Goal: Task Accomplishment & Management: Complete application form

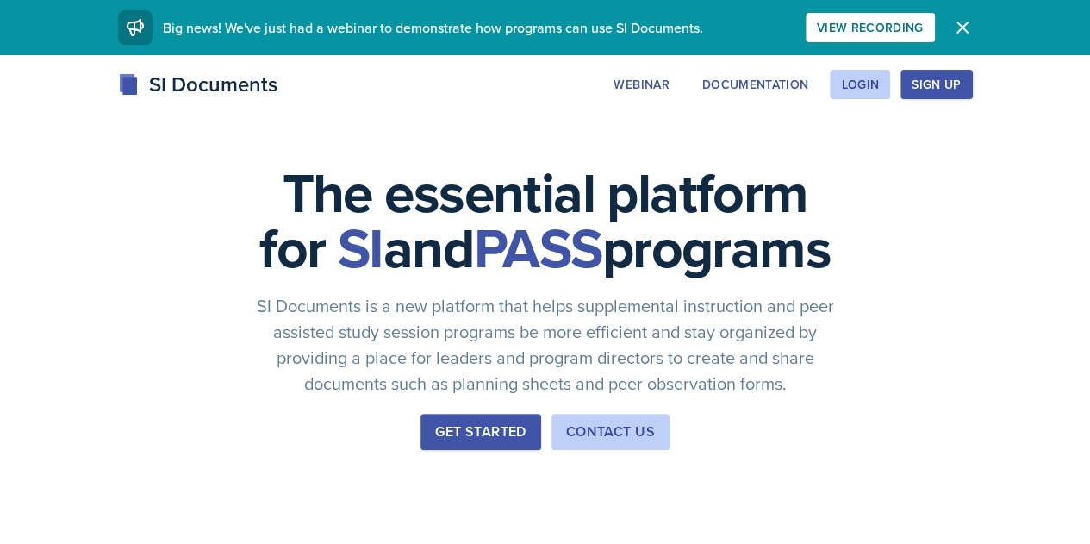
click at [573, 89] on div "SI Documents Webinar Documentation Login Sign Up Sign Up Login Documentation We…" at bounding box center [545, 84] width 882 height 31
click at [879, 84] on div "Login" at bounding box center [860, 85] width 38 height 14
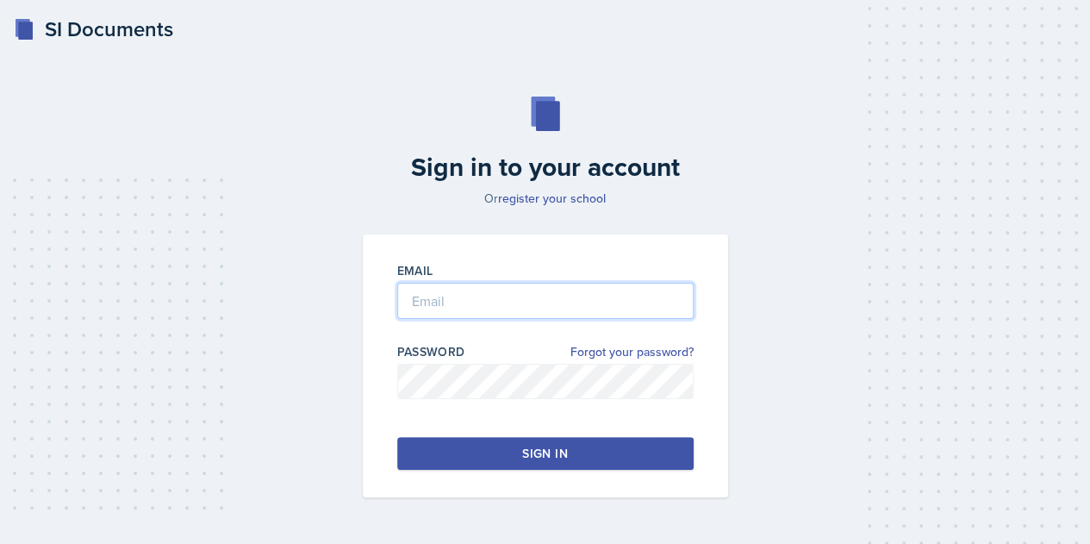
type input "[EMAIL_ADDRESS][DOMAIN_NAME]"
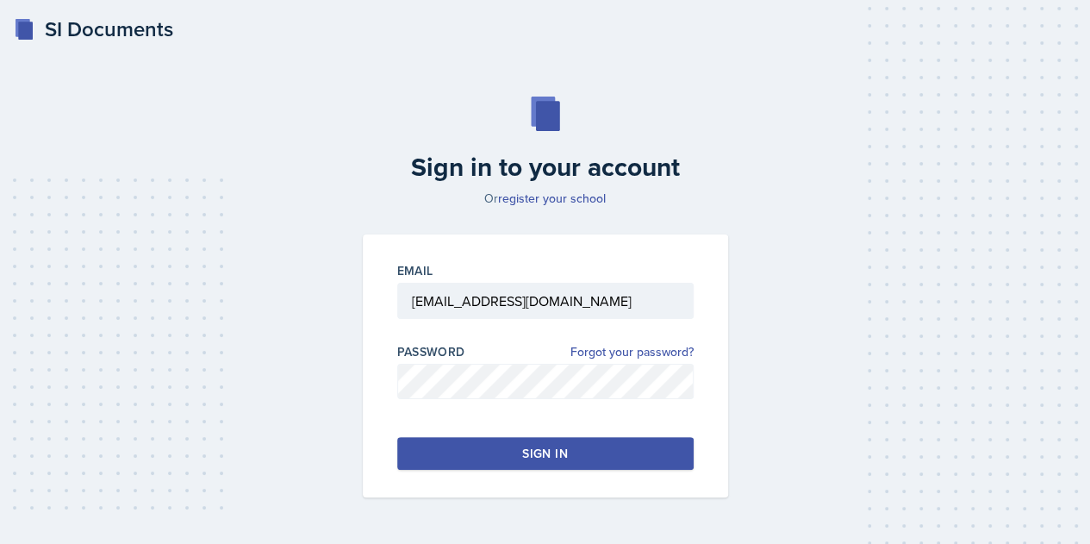
click at [598, 457] on button "Sign in" at bounding box center [545, 453] width 296 height 33
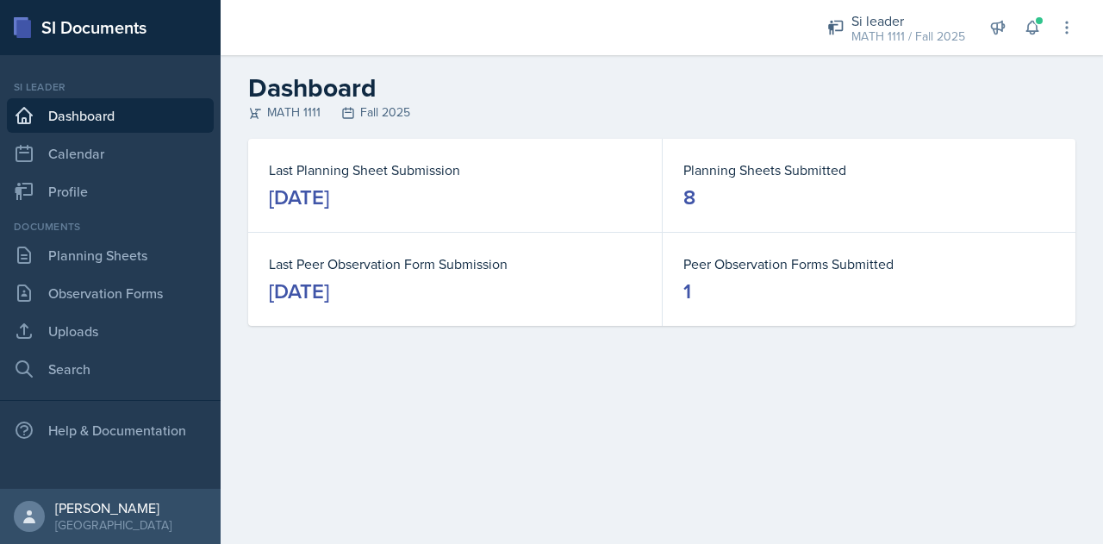
click at [598, 457] on main "Dashboard MATH 1111 Fall 2025 Last Planning Sheet Submission [DATE] Planning Sh…" at bounding box center [662, 299] width 882 height 489
click at [84, 290] on link "Observation Forms" at bounding box center [110, 293] width 207 height 34
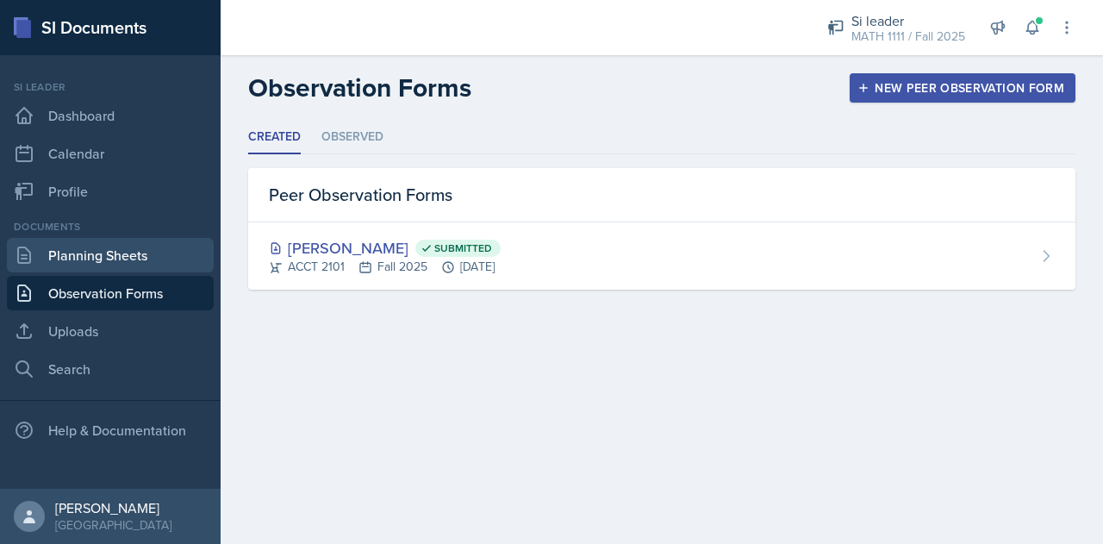
click at [71, 254] on link "Planning Sheets" at bounding box center [110, 255] width 207 height 34
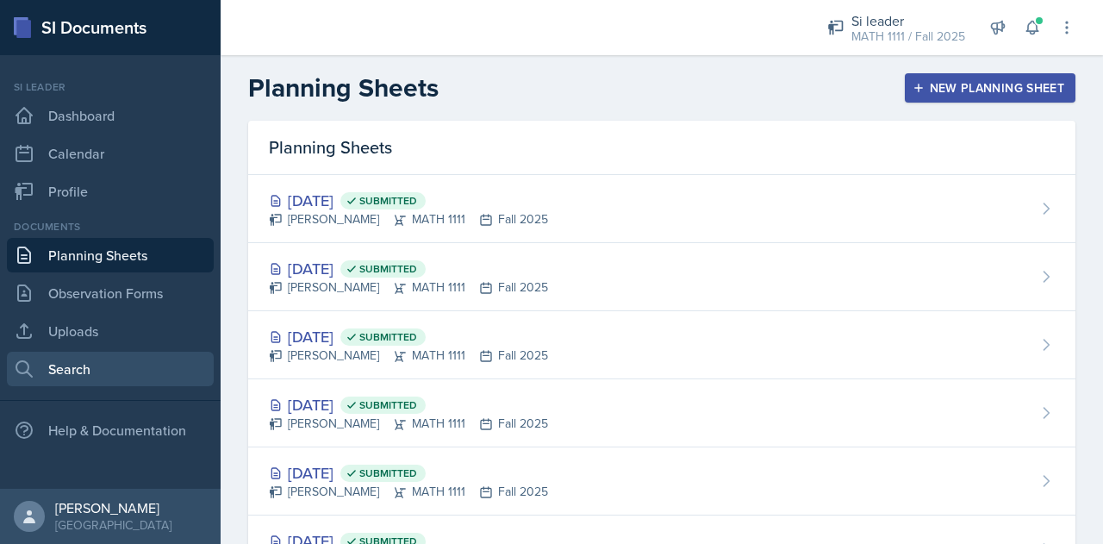
click at [51, 364] on link "Search" at bounding box center [110, 369] width 207 height 34
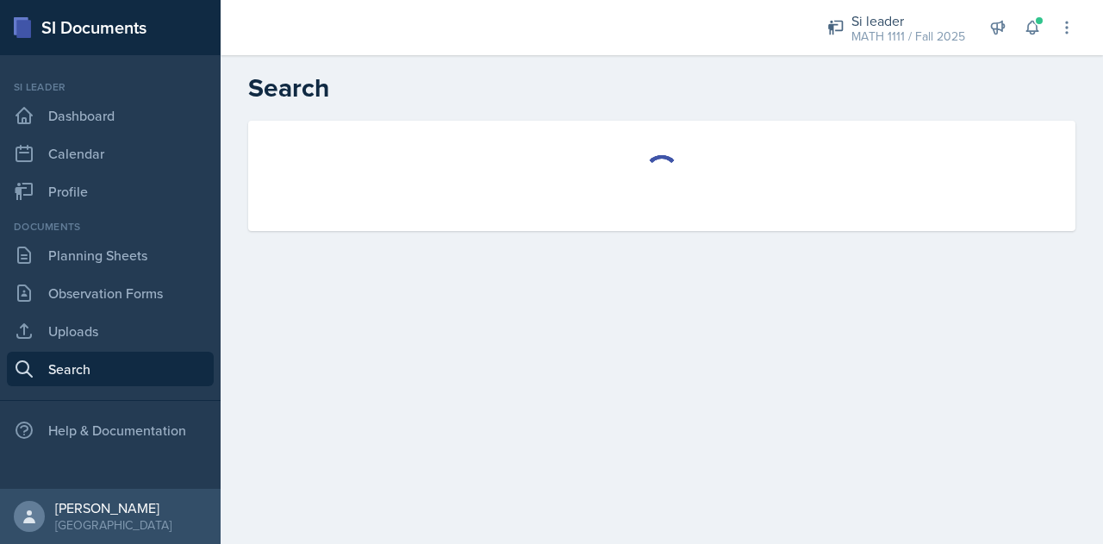
select select "all"
select select "1"
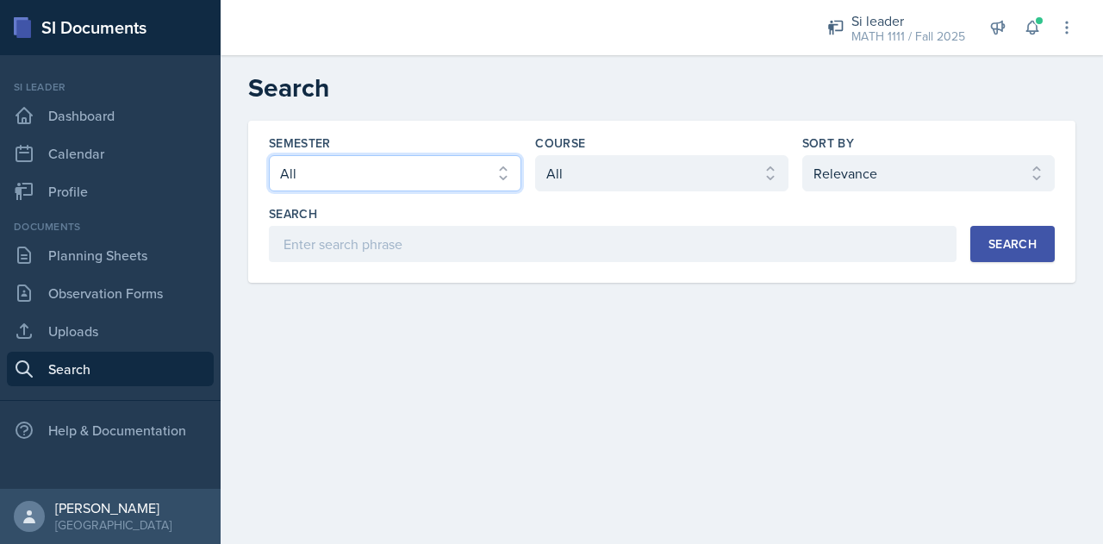
click at [426, 189] on select "Select semester All Fall 2025 Summer 2025 Spring 2025 Fall 2024 Summer 2024 Spr…" at bounding box center [395, 173] width 252 height 36
select select "2bed604d-1099-4043-b1bc-2365e8740244"
click at [269, 155] on select "Select semester All Fall 2025 Summer 2025 Spring 2025 Fall 2024 Summer 2024 Spr…" at bounding box center [395, 173] width 252 height 36
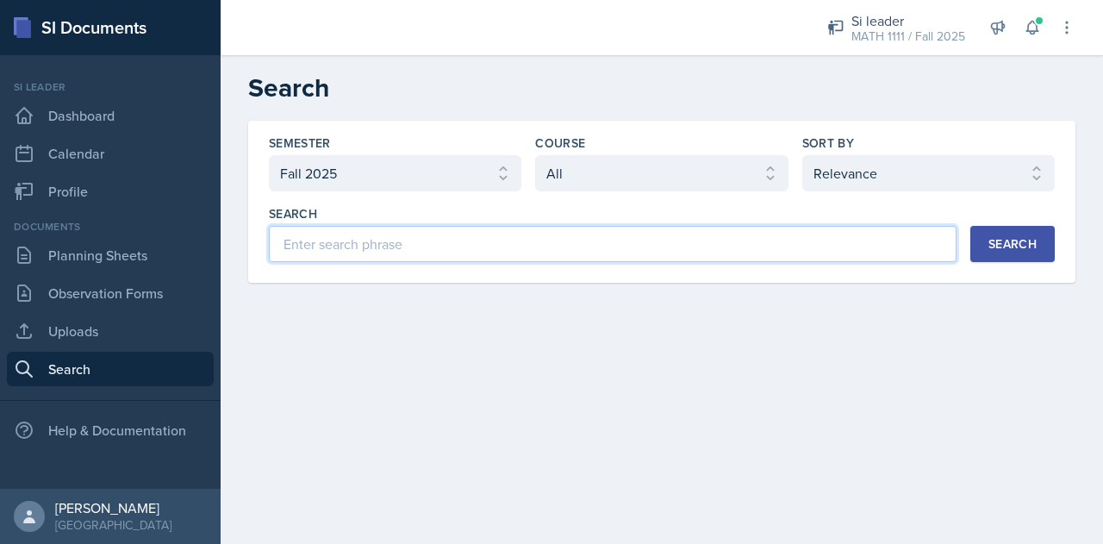
click at [365, 254] on input at bounding box center [613, 244] width 688 height 36
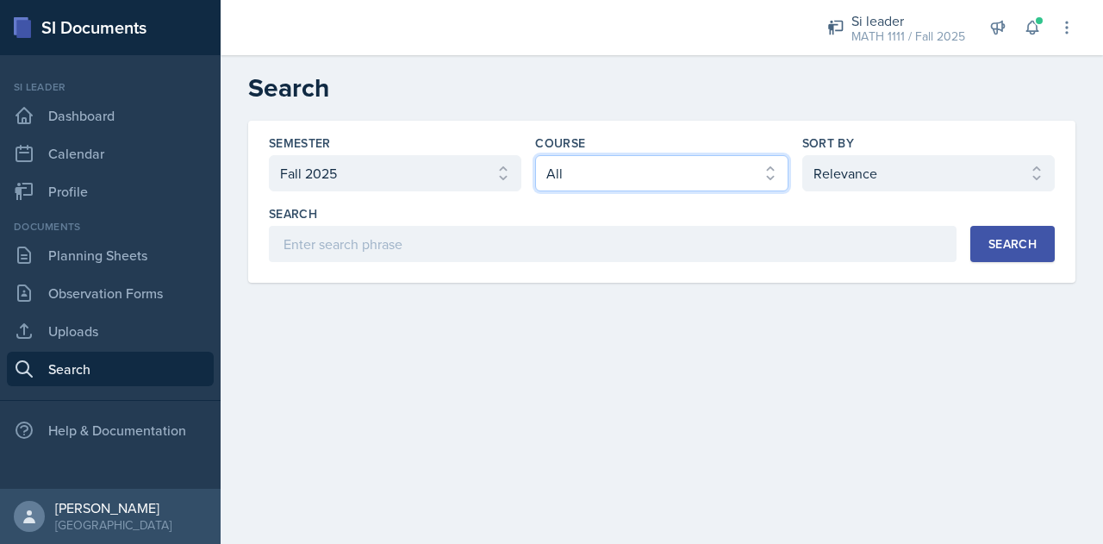
click at [628, 168] on select "Select course All ACCT 2101 ACCT 2102 ACCT 4050 ANTH 1102 ANTH 3301 ARCH 1000 A…" at bounding box center [661, 173] width 252 height 36
select select "5bfde3fe-6375-4519-a868-95dd30d0bb1b"
click at [535, 155] on select "Select course All ACCT 2101 ACCT 2102 ACCT 4050 ANTH 1102 ANTH 3301 ARCH 1000 A…" at bounding box center [661, 173] width 252 height 36
click at [1030, 240] on div "Search" at bounding box center [1012, 244] width 48 height 14
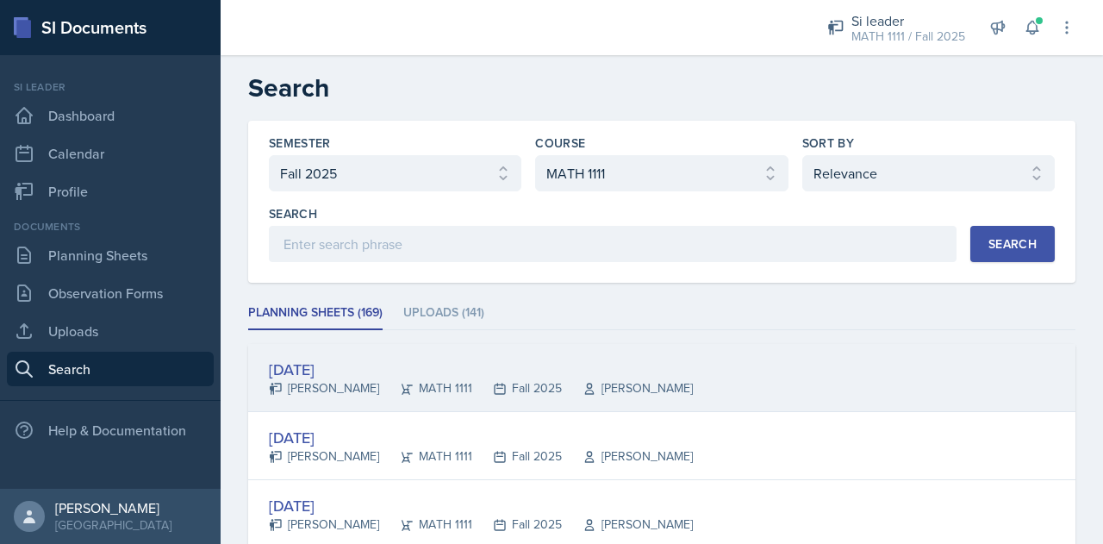
click at [319, 364] on div "[DATE]" at bounding box center [481, 369] width 424 height 23
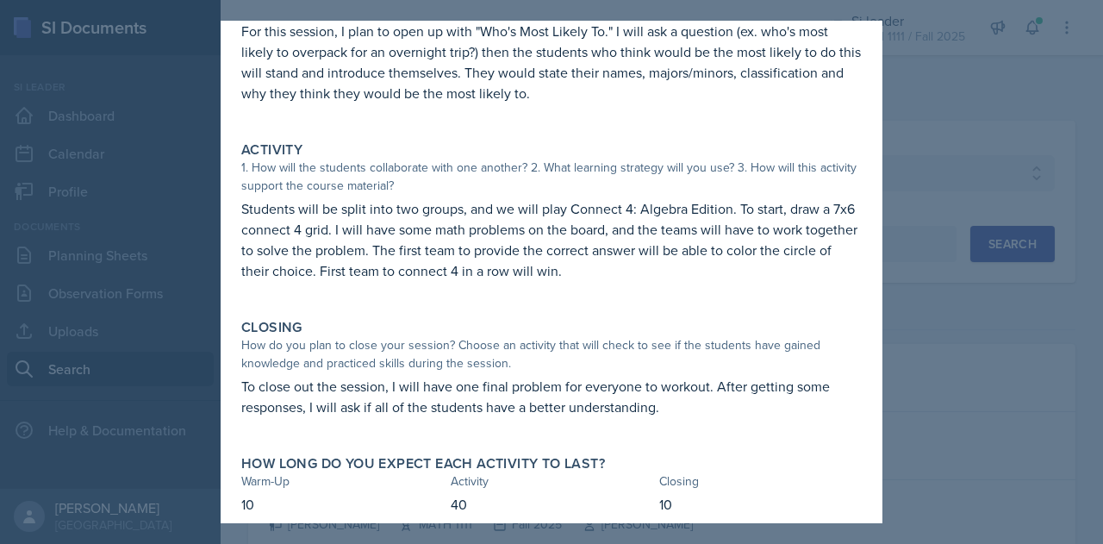
scroll to position [165, 0]
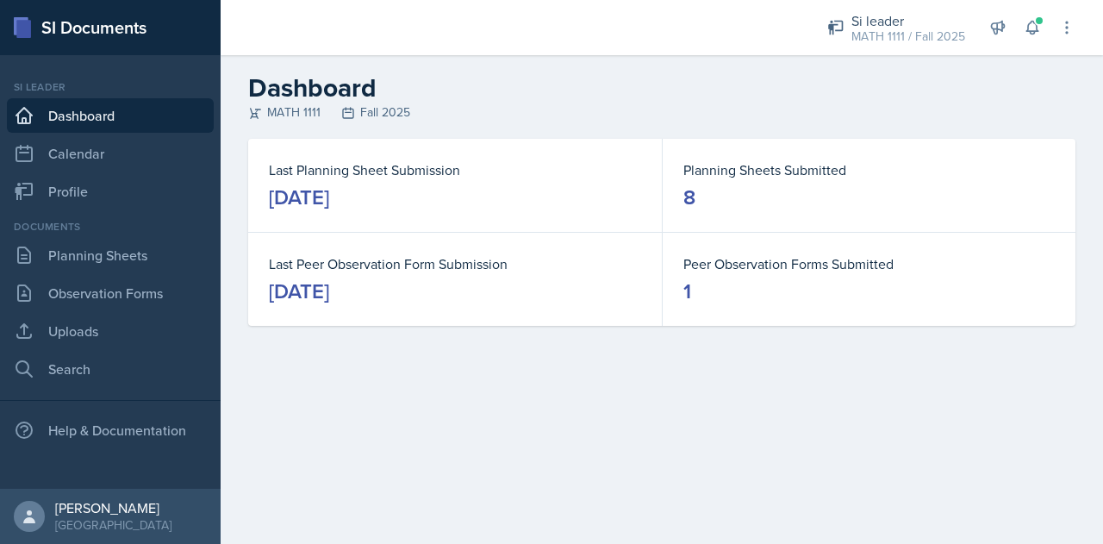
click at [519, 366] on main "Dashboard MATH 1111 Fall 2025 Last Planning Sheet Submission [DATE] Planning Sh…" at bounding box center [662, 299] width 882 height 489
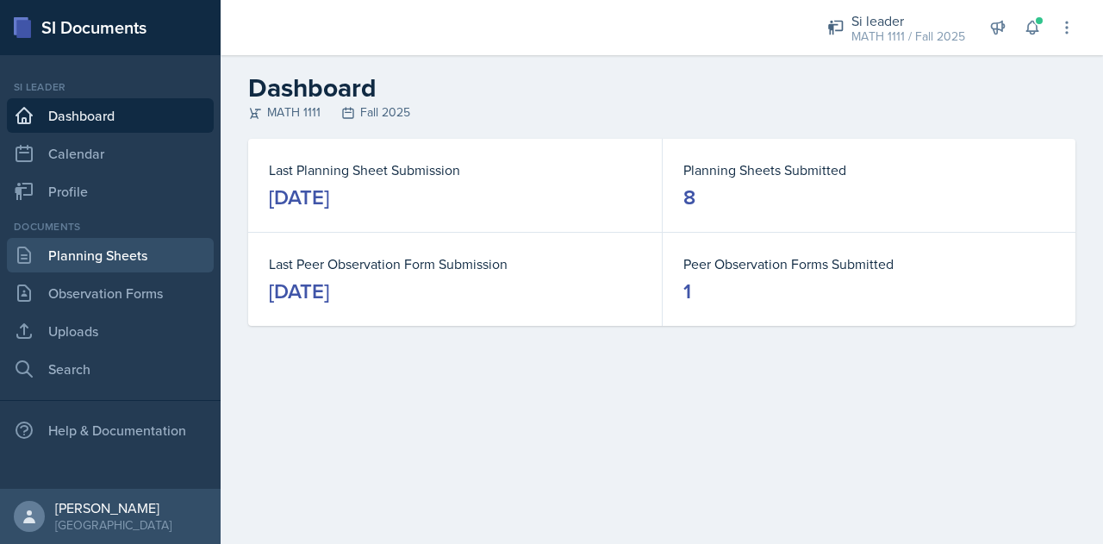
click at [153, 254] on link "Planning Sheets" at bounding box center [110, 255] width 207 height 34
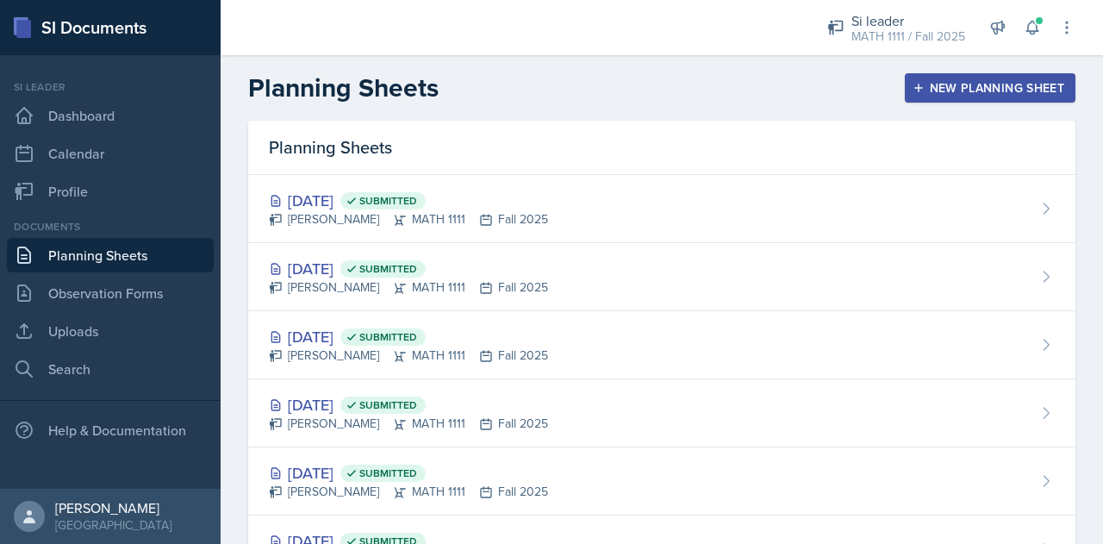
click at [914, 87] on icon "button" at bounding box center [918, 88] width 9 height 9
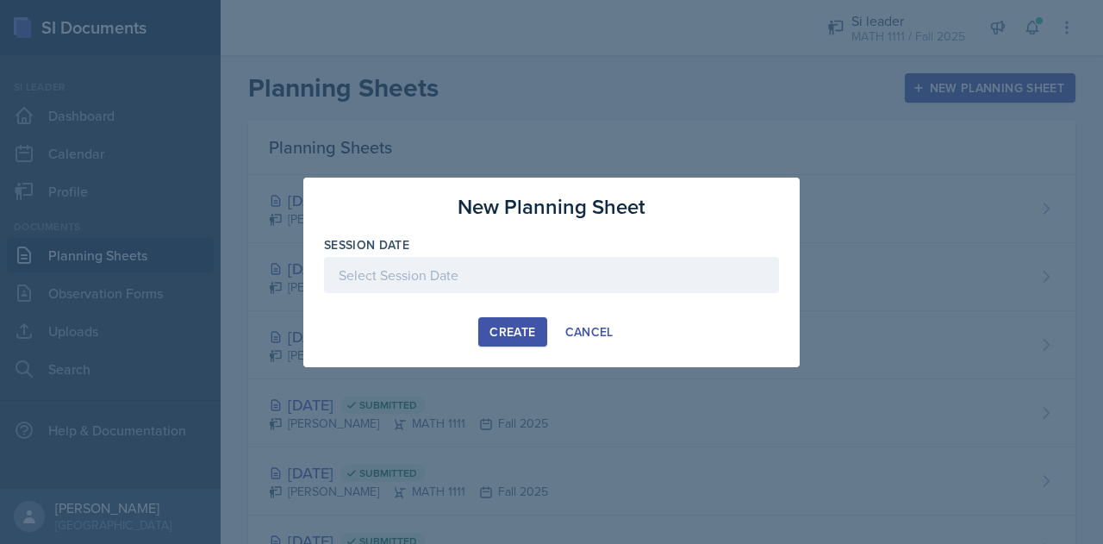
click at [489, 271] on div at bounding box center [551, 275] width 455 height 36
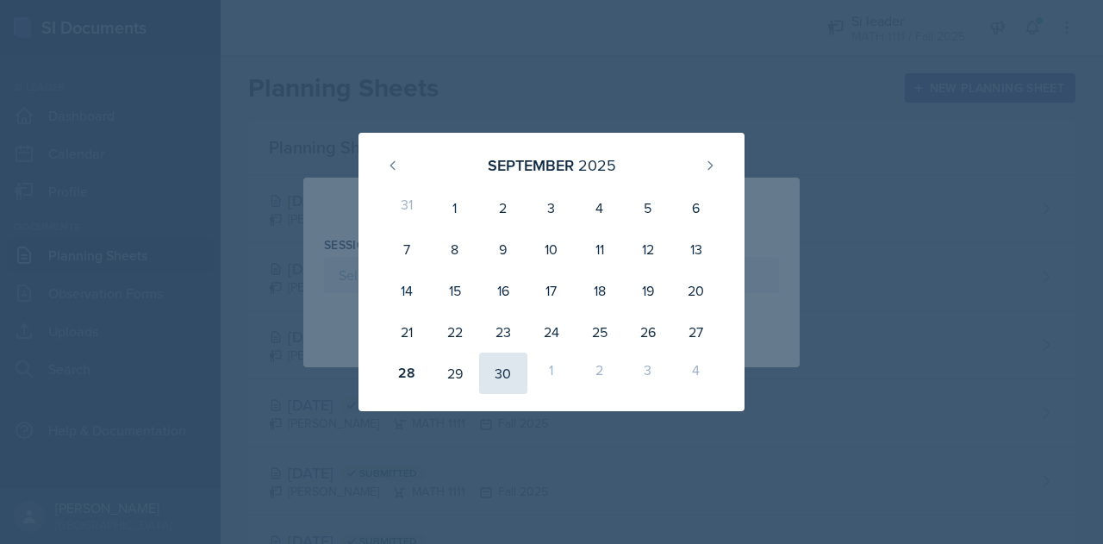
click at [496, 380] on div "30" at bounding box center [503, 372] width 48 height 41
type input "[DATE]"
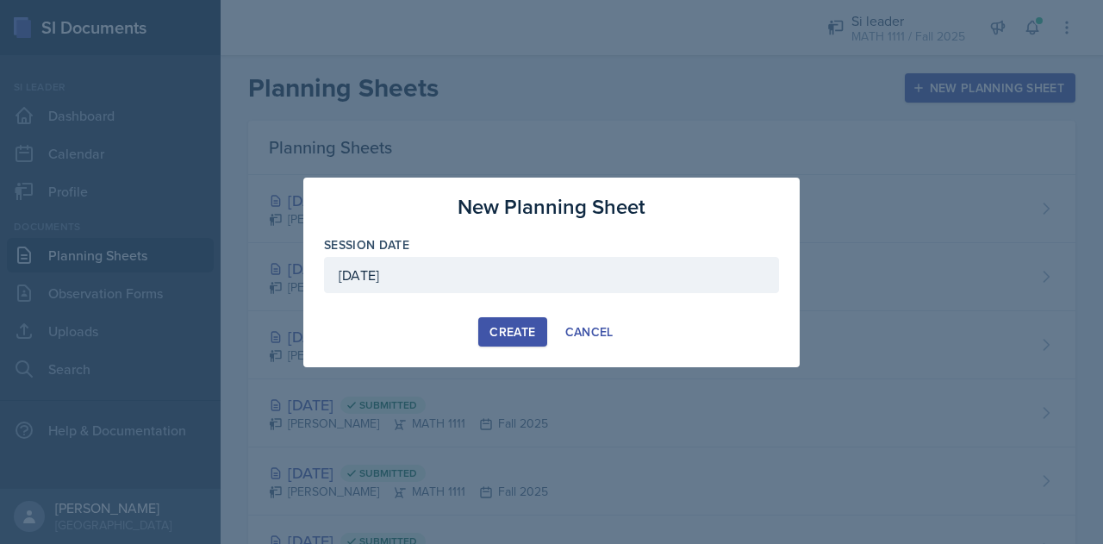
click at [493, 333] on div "Create" at bounding box center [512, 332] width 46 height 14
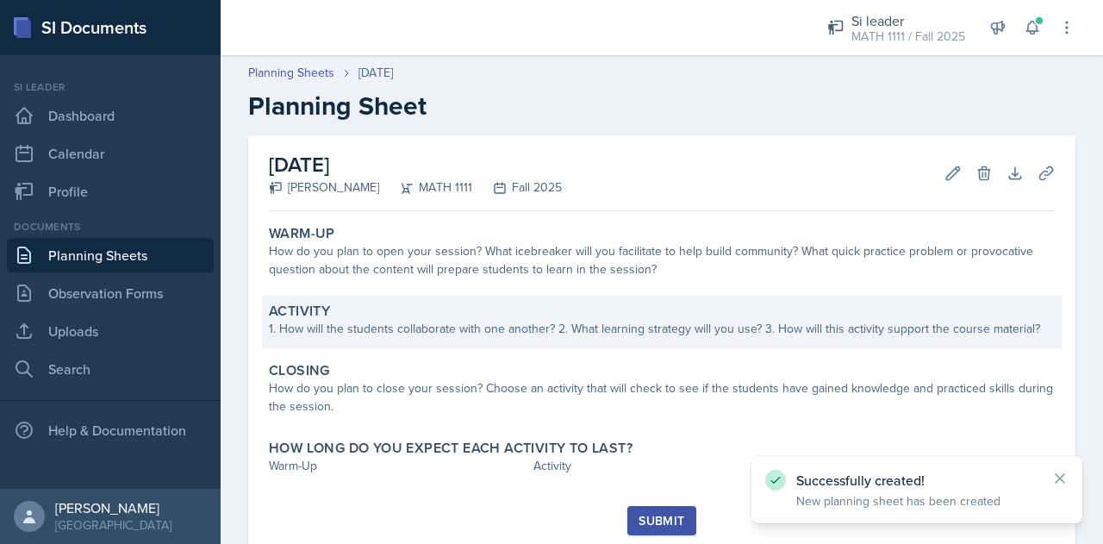
click at [489, 331] on div "1. How will the students collaborate with one another? 2. What learning strateg…" at bounding box center [662, 329] width 786 height 18
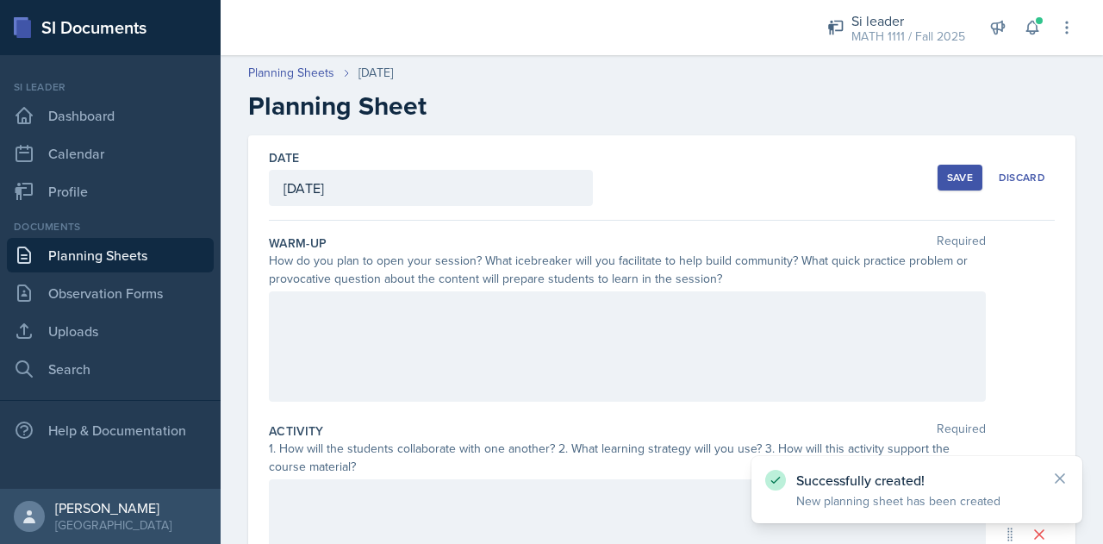
click at [489, 331] on div at bounding box center [627, 346] width 717 height 110
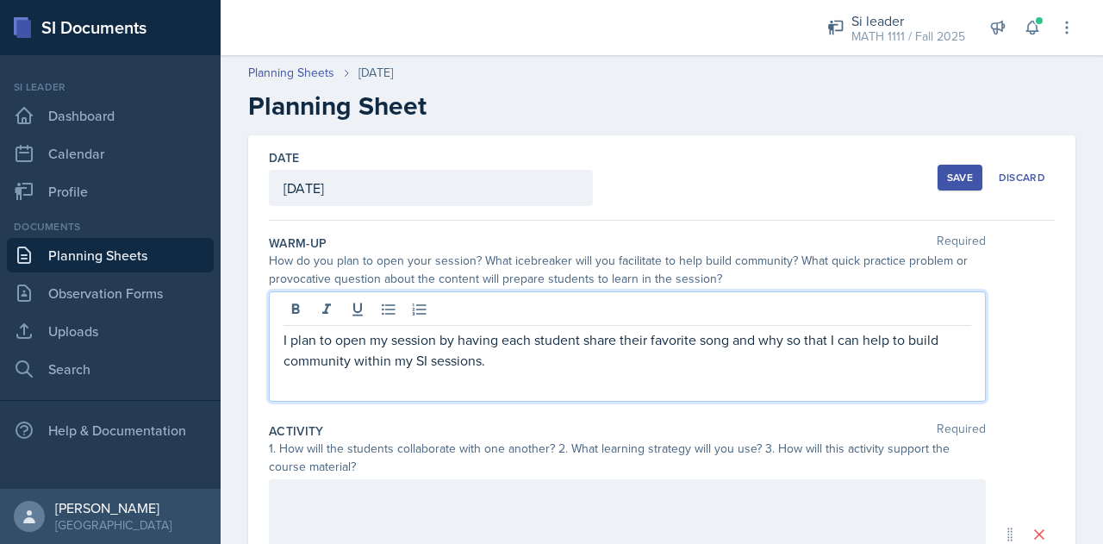
scroll to position [33, 0]
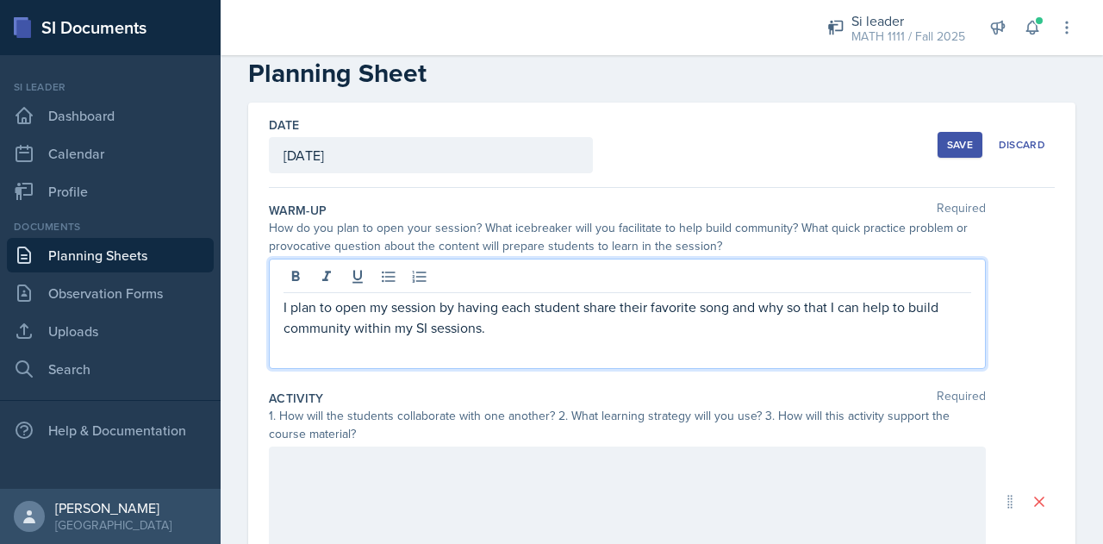
click at [581, 307] on p "I plan to open my session by having each student share their favorite song and …" at bounding box center [627, 316] width 688 height 41
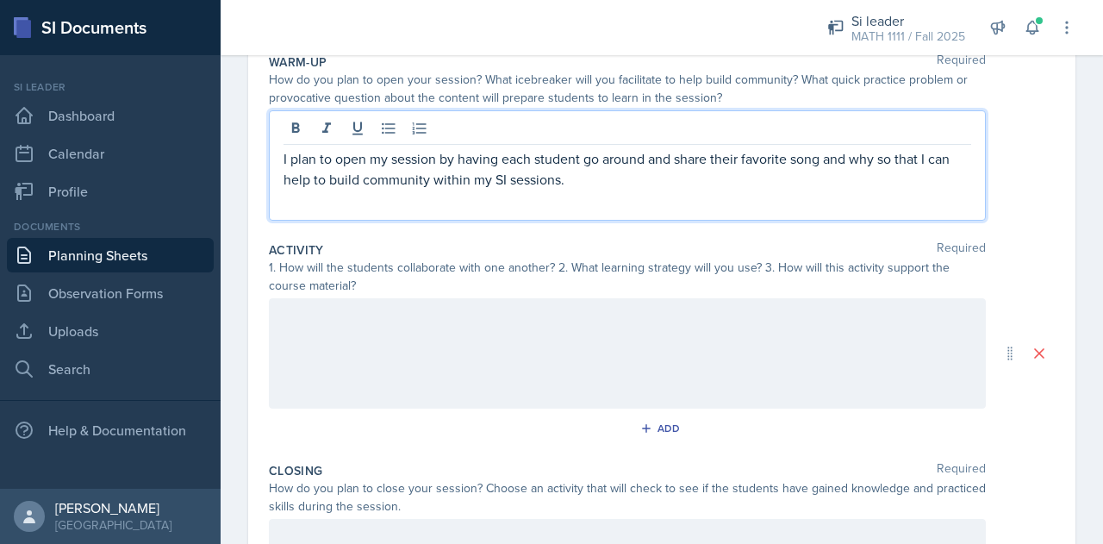
click at [578, 319] on p at bounding box center [627, 316] width 688 height 21
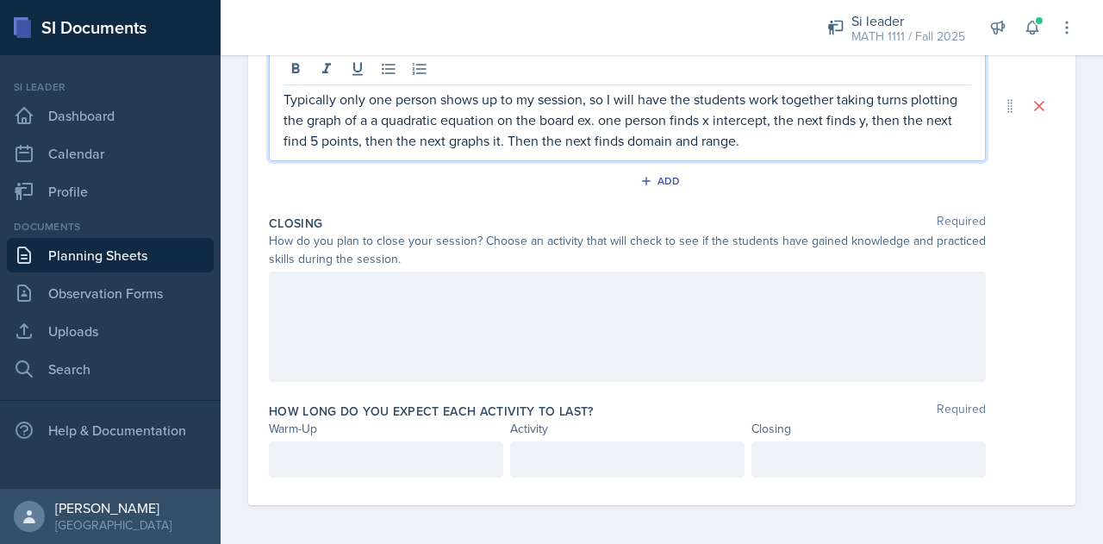
click at [490, 302] on div at bounding box center [627, 326] width 717 height 110
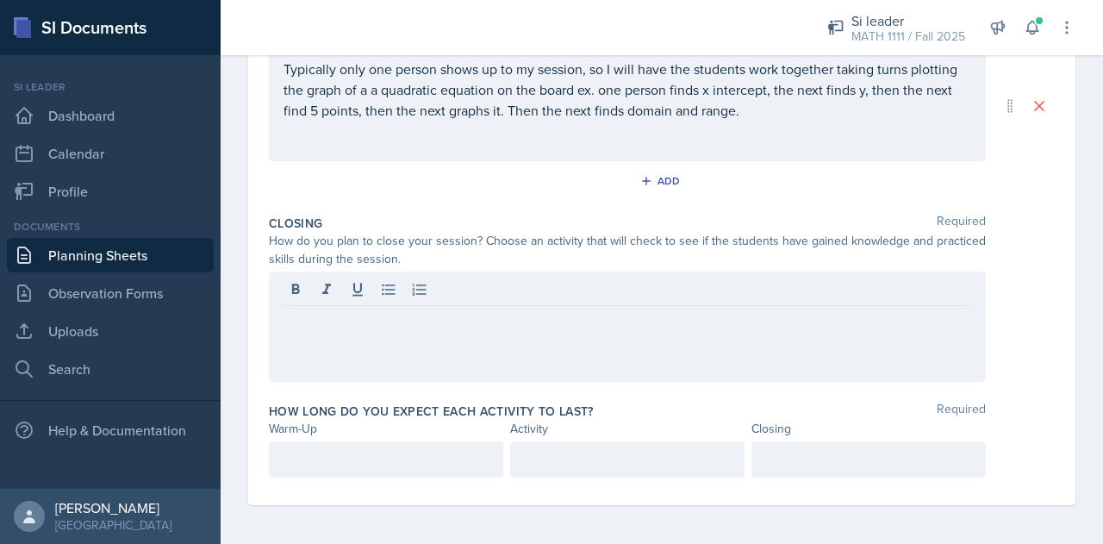
click at [459, 342] on div at bounding box center [627, 326] width 717 height 110
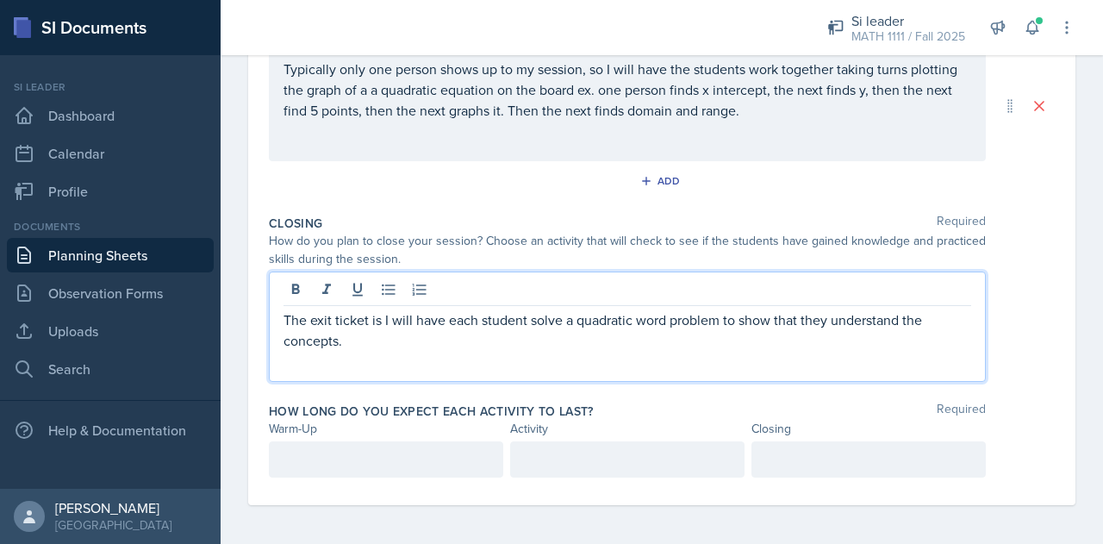
click at [802, 451] on div at bounding box center [868, 459] width 234 height 36
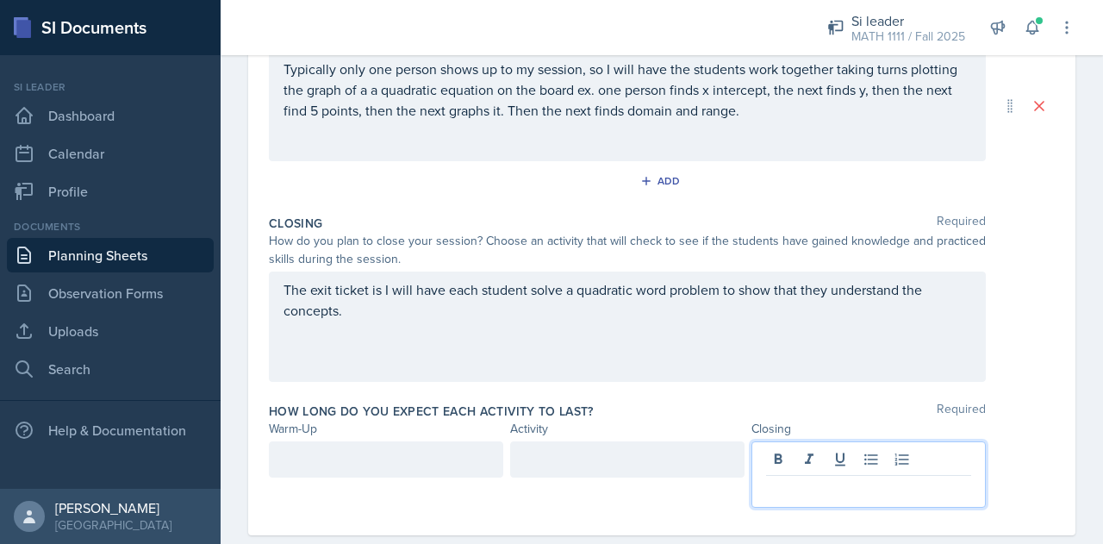
click at [718, 289] on div "The exit ticket is I will have each student solve a quadratic word problem to s…" at bounding box center [627, 326] width 717 height 110
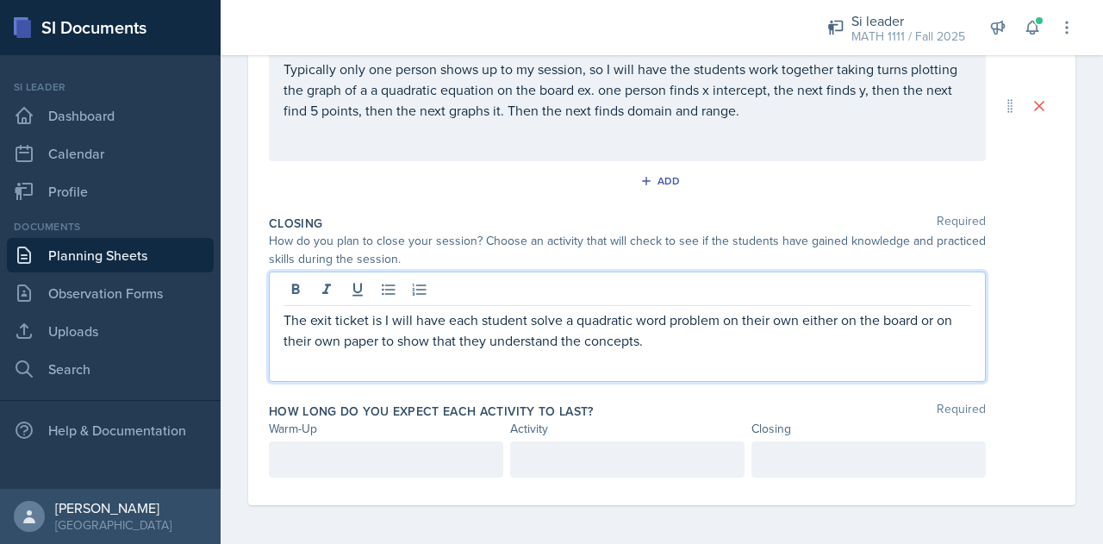
click at [361, 441] on div at bounding box center [386, 459] width 234 height 36
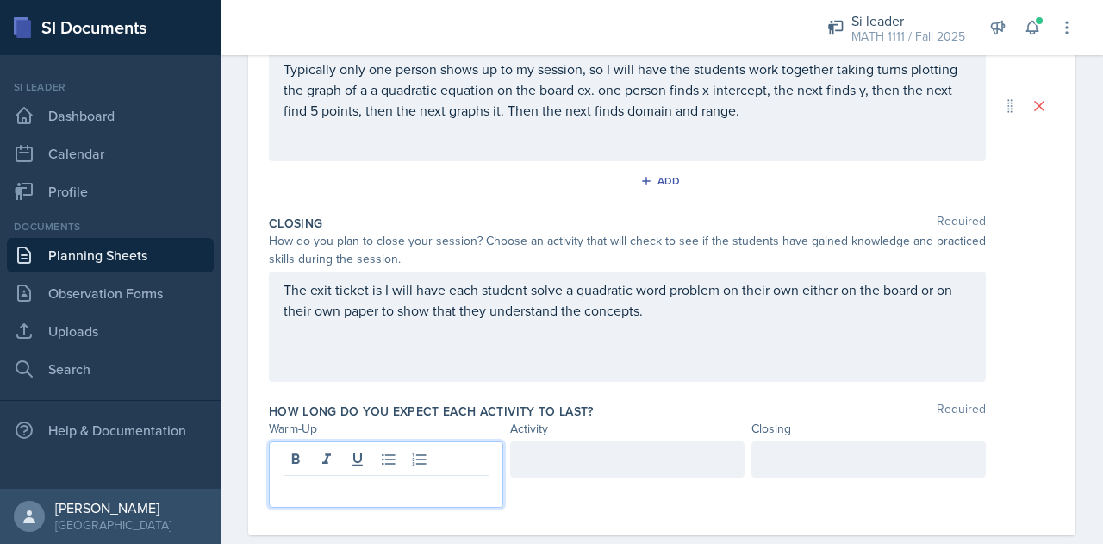
scroll to position [458, 0]
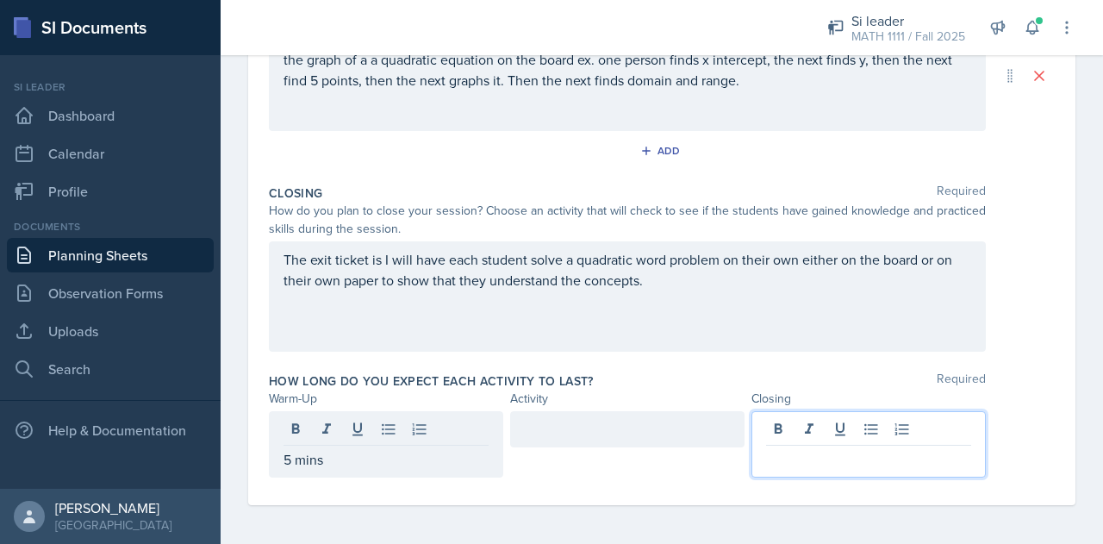
click at [765, 430] on div at bounding box center [868, 444] width 234 height 66
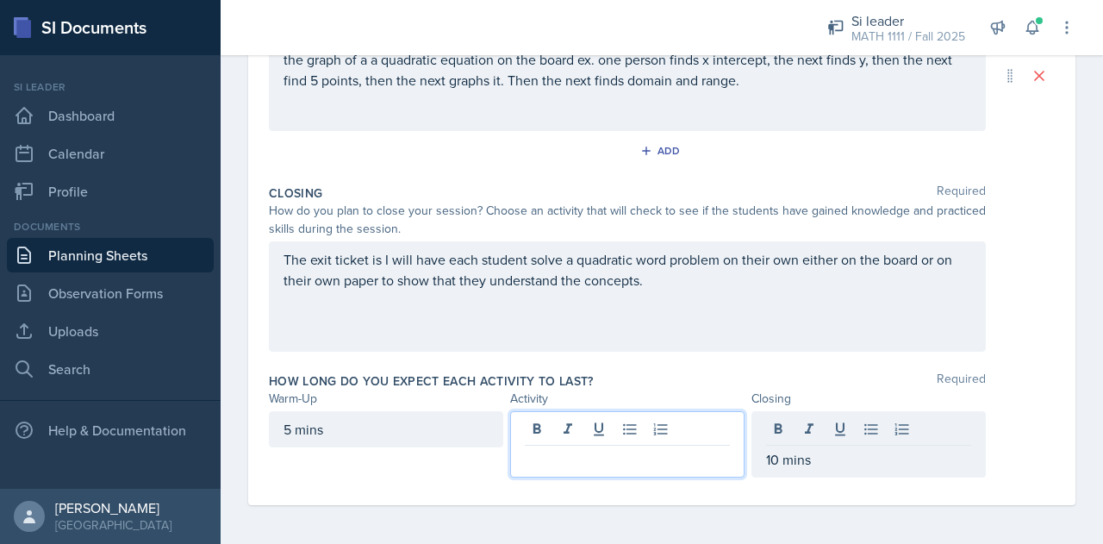
click at [647, 421] on div at bounding box center [627, 444] width 234 height 66
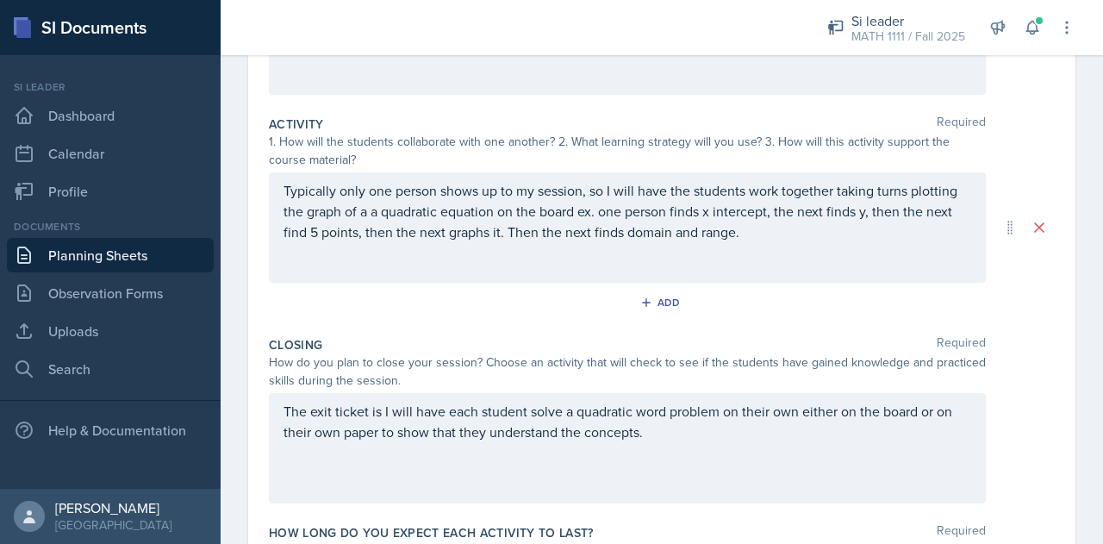
click at [617, 495] on div "The exit ticket is I will have each student solve a quadratic word problem on t…" at bounding box center [627, 448] width 717 height 110
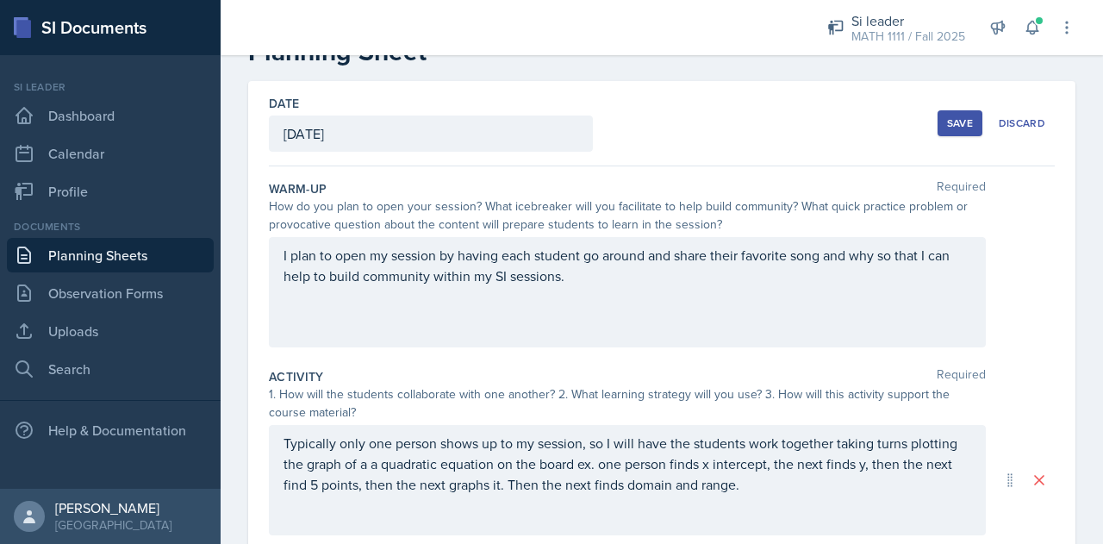
scroll to position [0, 0]
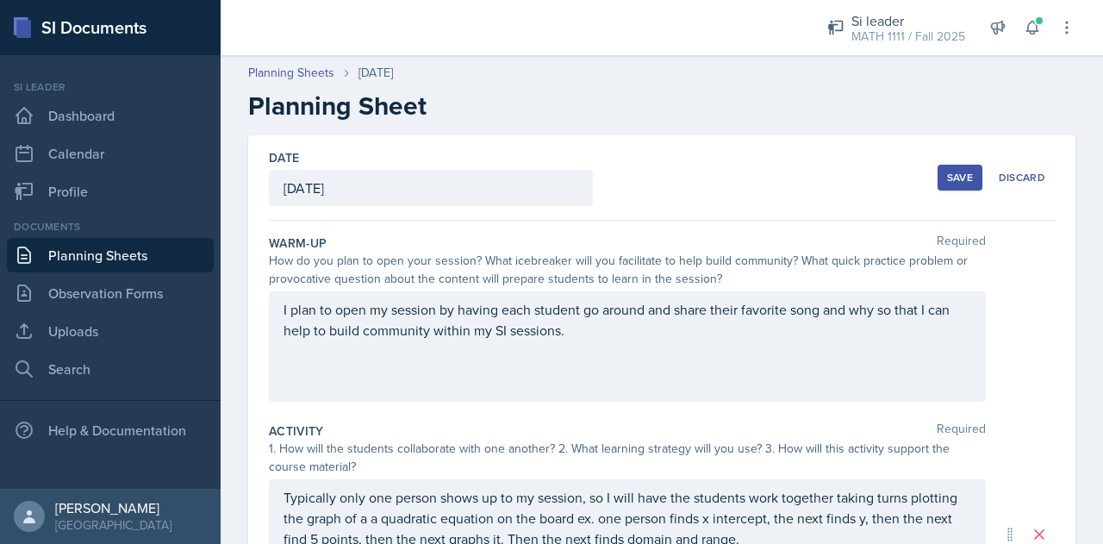
click at [937, 170] on button "Save" at bounding box center [959, 178] width 45 height 26
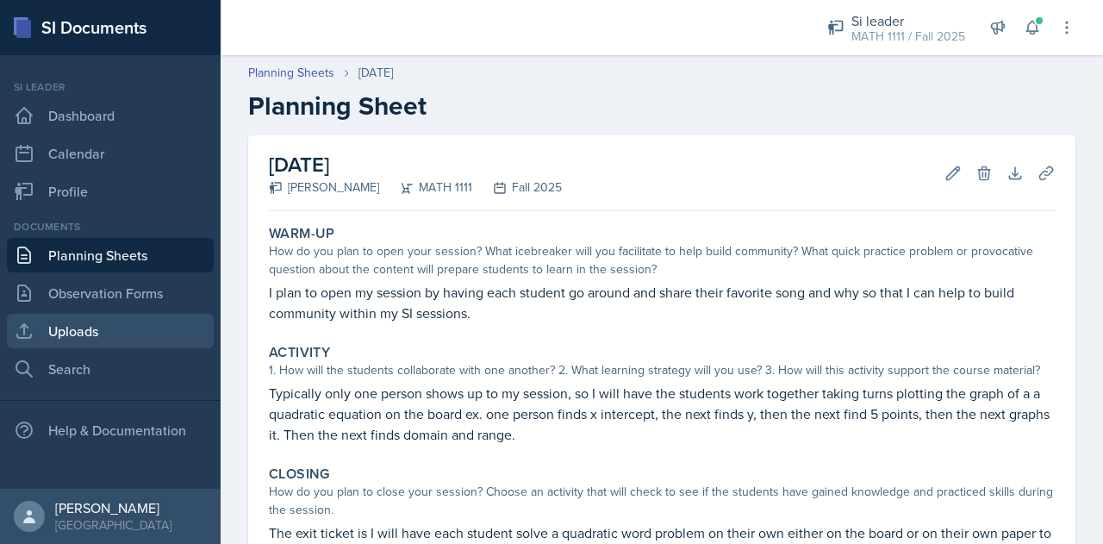
click at [129, 327] on link "Uploads" at bounding box center [110, 331] width 207 height 34
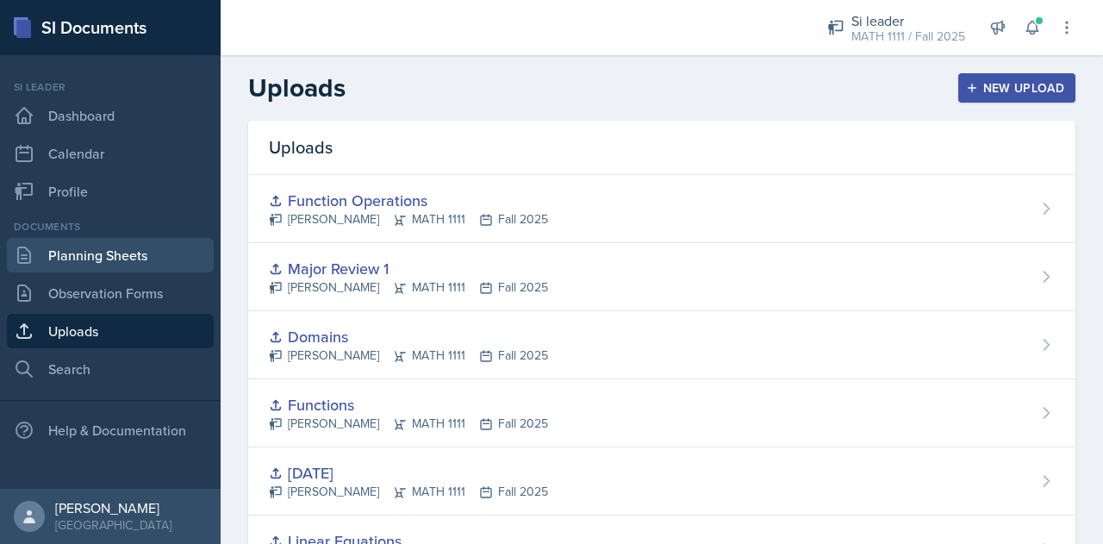
click at [113, 256] on link "Planning Sheets" at bounding box center [110, 255] width 207 height 34
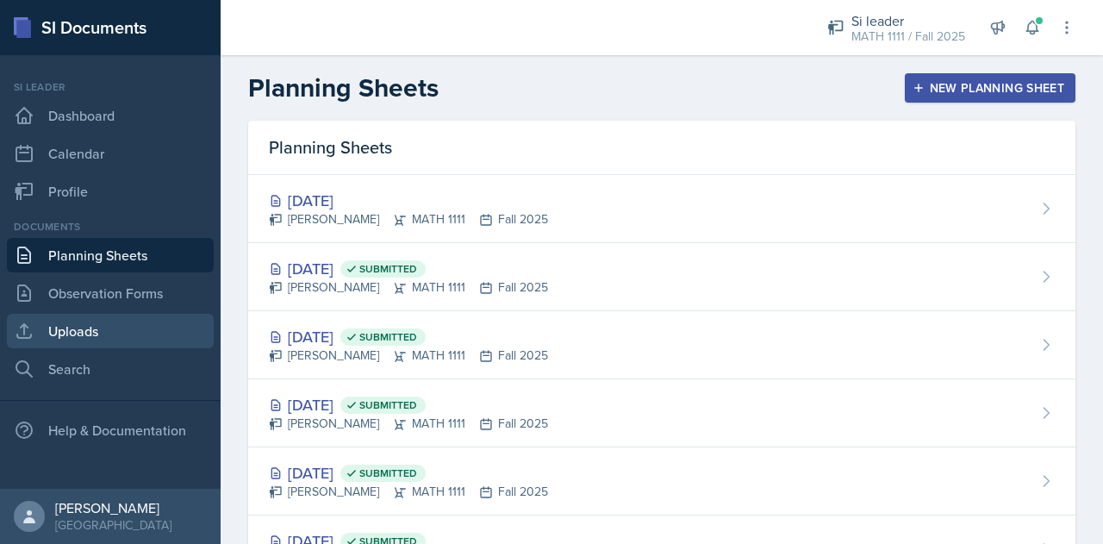
click at [101, 327] on link "Uploads" at bounding box center [110, 331] width 207 height 34
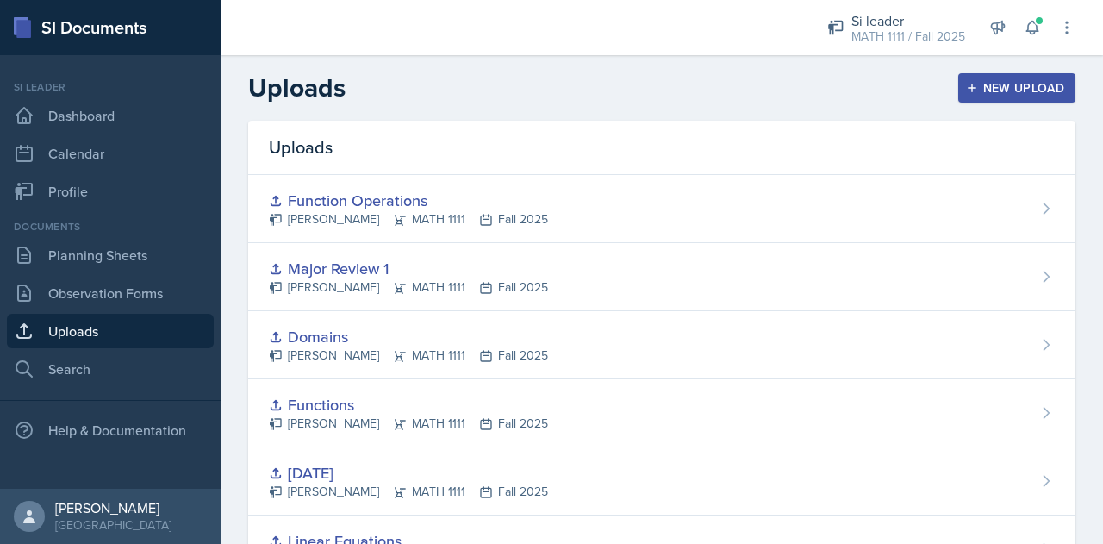
click at [1006, 90] on div "New Upload" at bounding box center [1017, 88] width 96 height 14
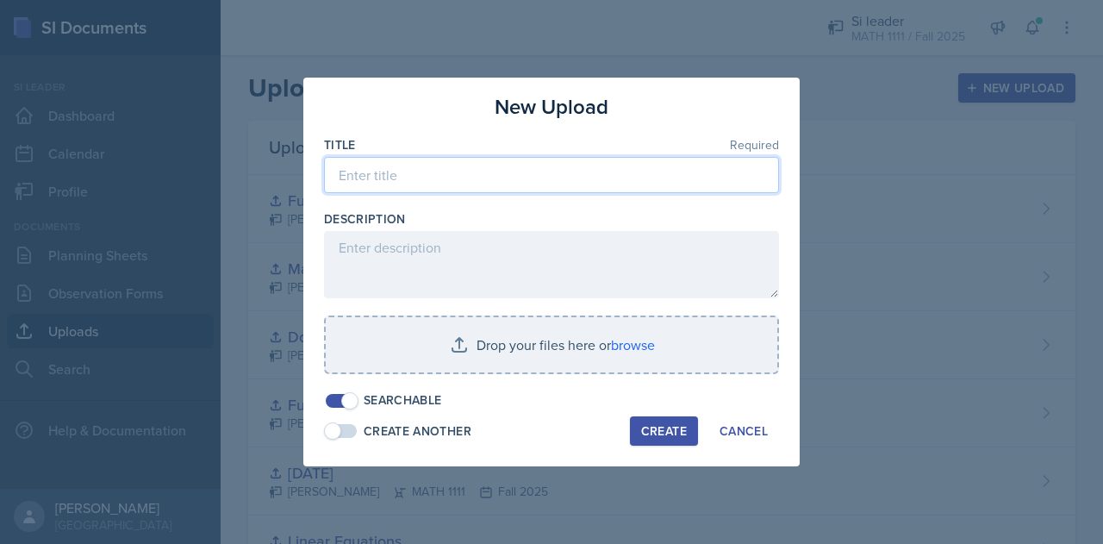
click at [529, 158] on input at bounding box center [551, 175] width 455 height 36
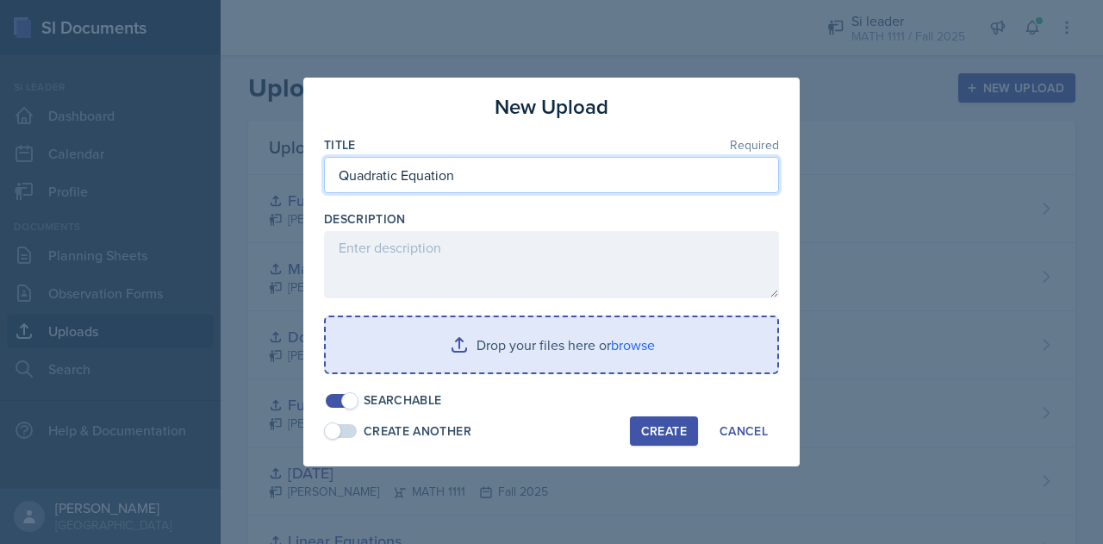
type input "Quadratic Equation"
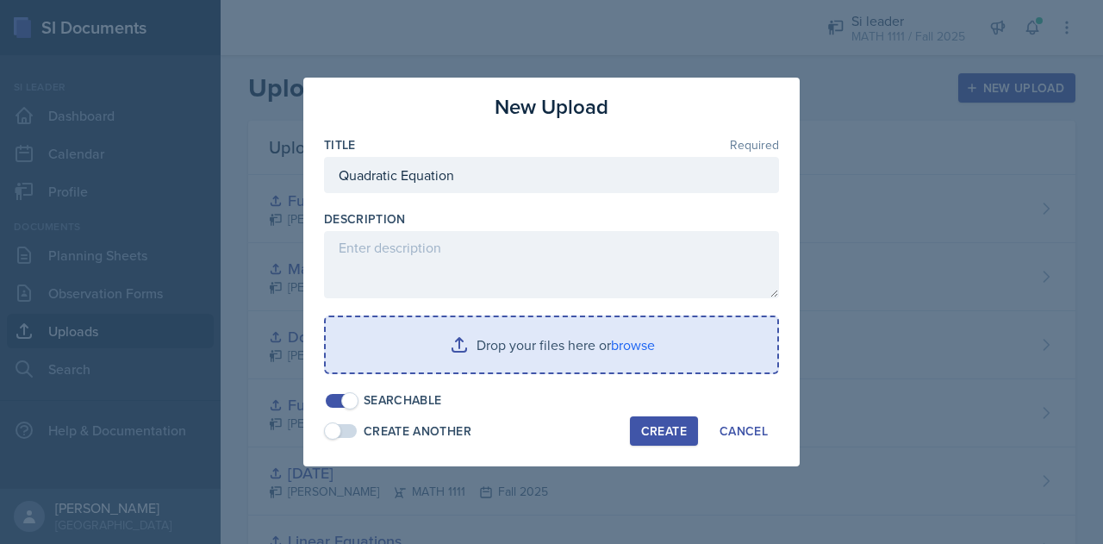
click at [469, 339] on input "file" at bounding box center [551, 344] width 451 height 55
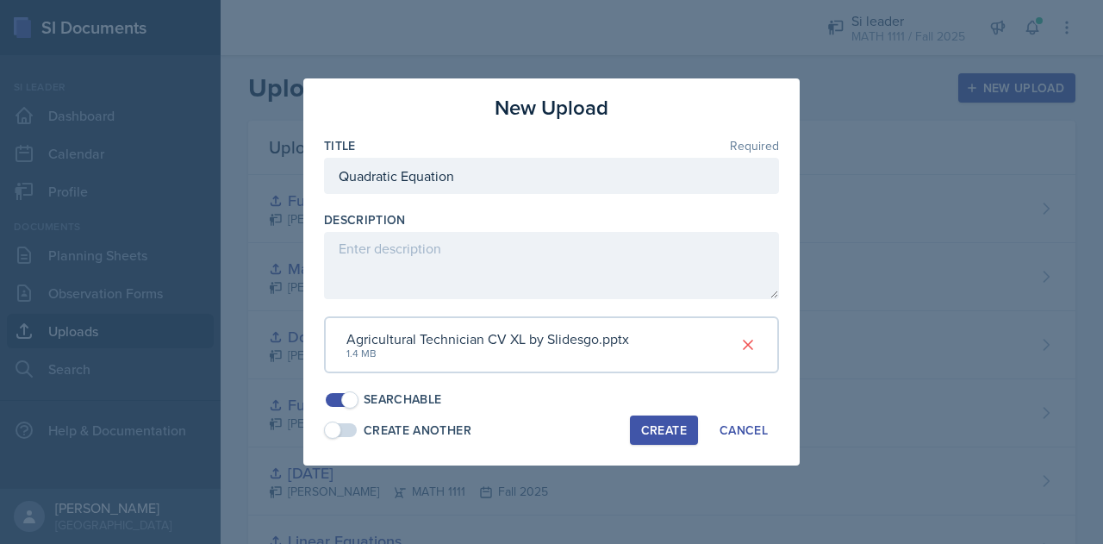
click at [653, 431] on div "Create" at bounding box center [664, 430] width 46 height 14
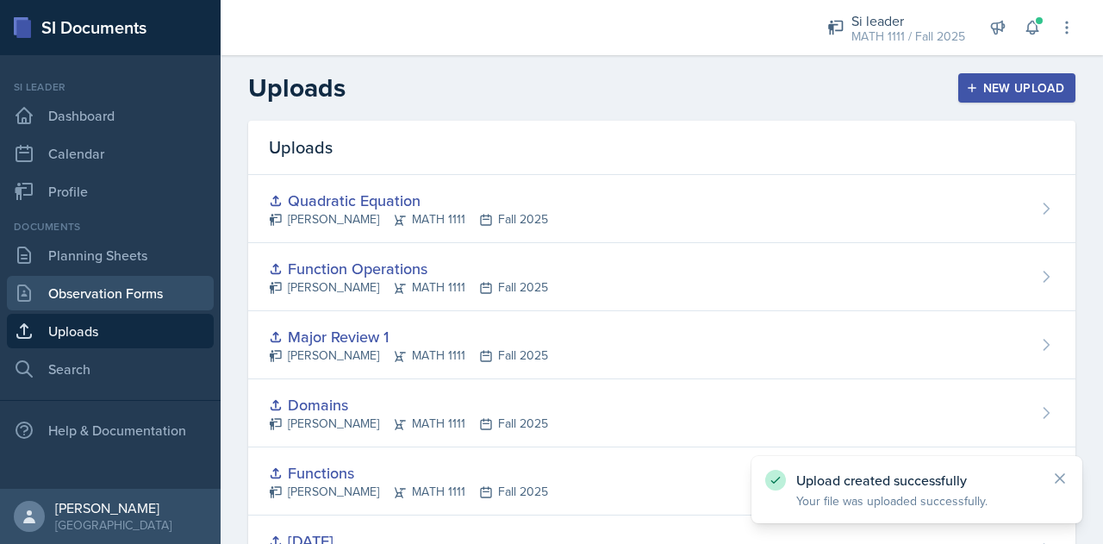
click at [83, 279] on link "Observation Forms" at bounding box center [110, 293] width 207 height 34
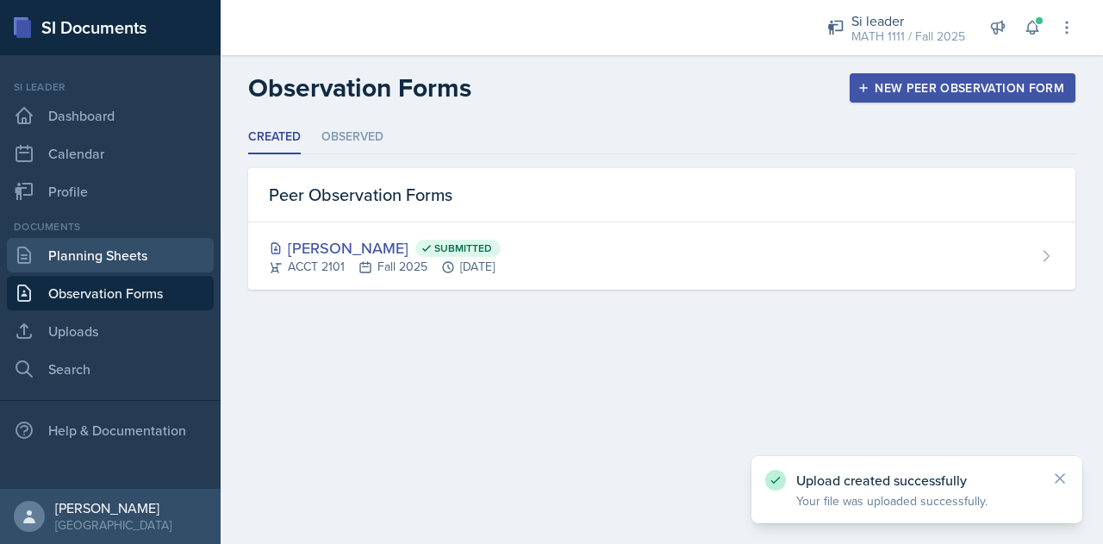
click at [90, 262] on link "Planning Sheets" at bounding box center [110, 255] width 207 height 34
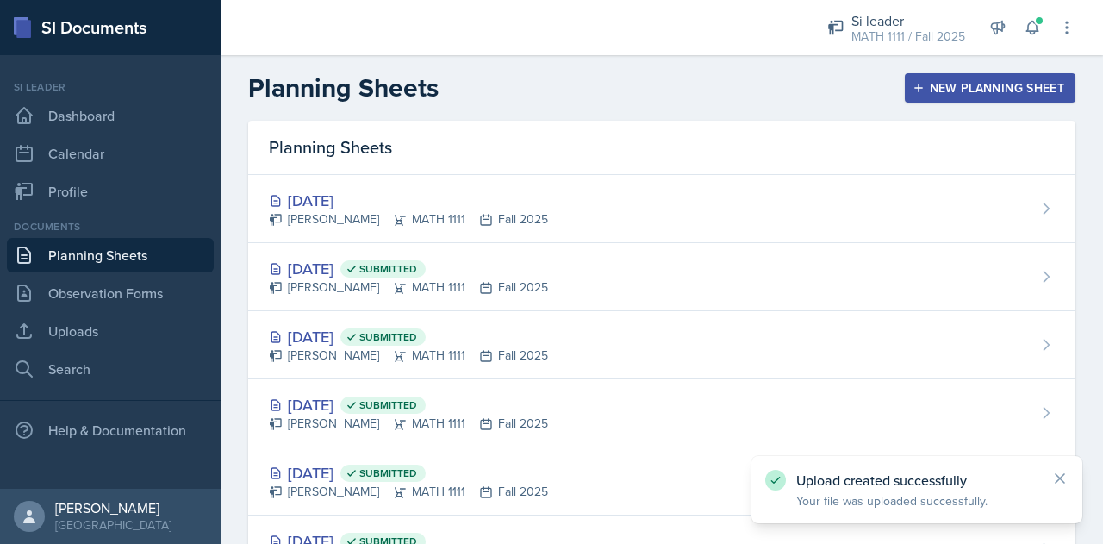
click at [809, 158] on div "Planning Sheets" at bounding box center [661, 148] width 827 height 54
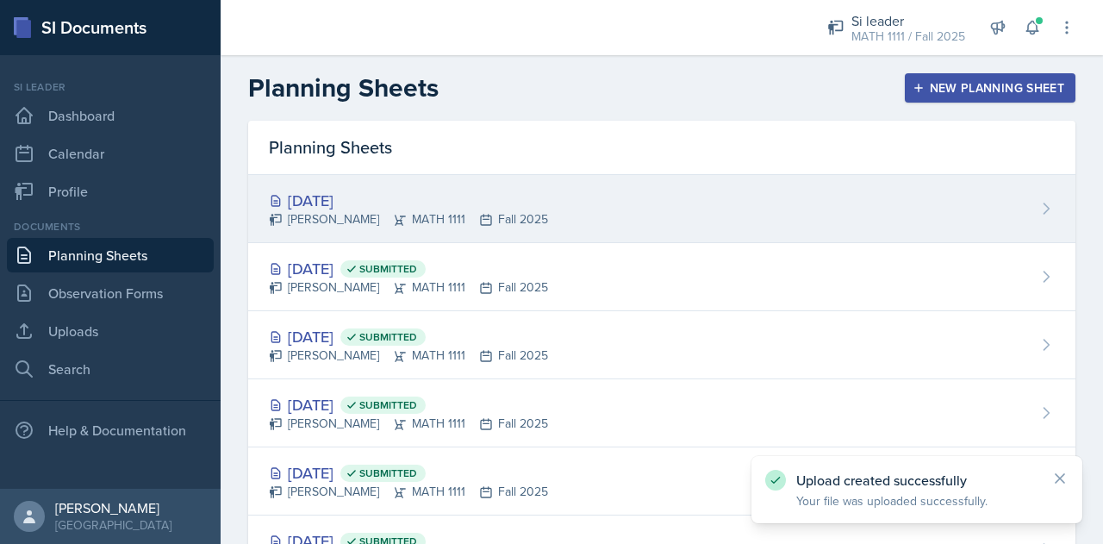
click at [812, 191] on div "[DATE] [PERSON_NAME] MATH 1111 Fall 2025" at bounding box center [661, 209] width 827 height 68
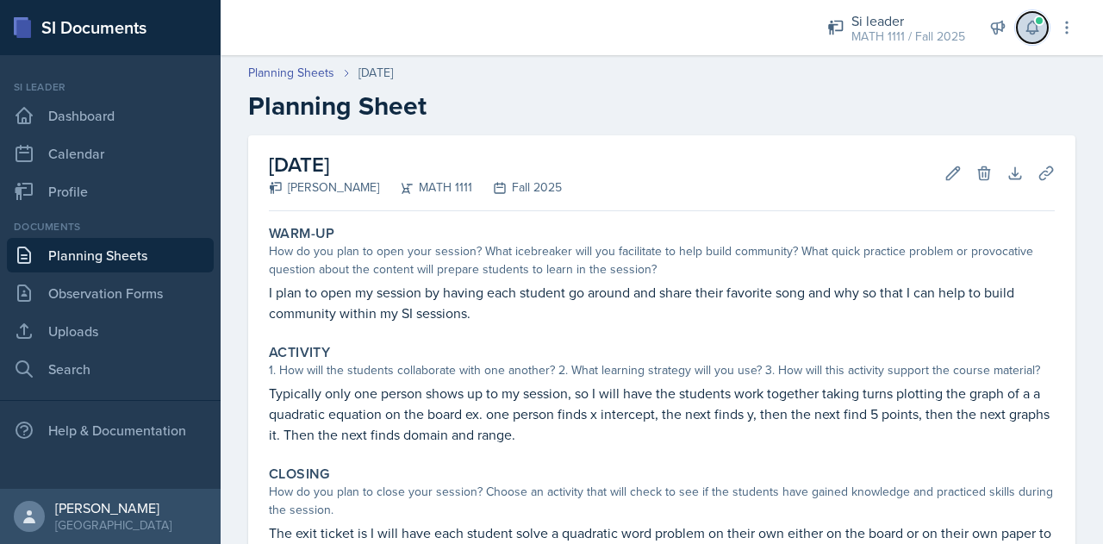
click at [1034, 26] on icon at bounding box center [1032, 27] width 17 height 17
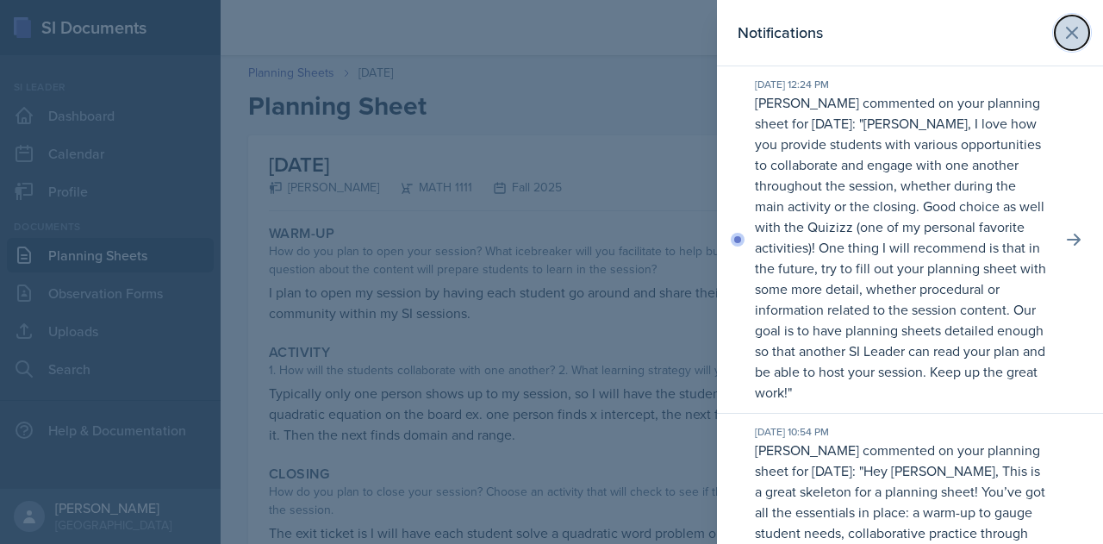
click at [1068, 44] on button at bounding box center [1072, 33] width 34 height 34
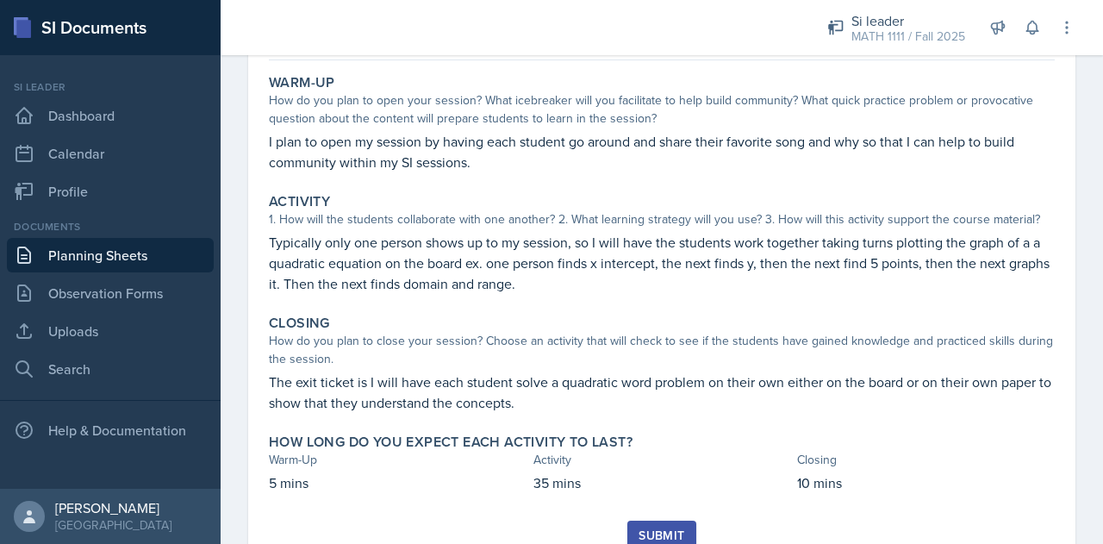
scroll to position [217, 0]
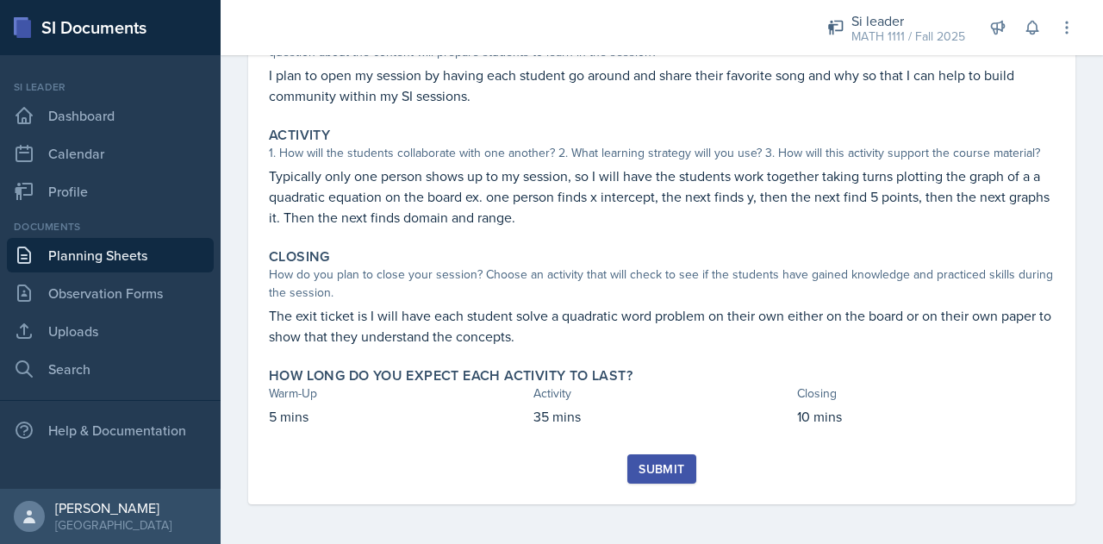
click at [668, 451] on div "Warm-Up How do you plan to open your session? What icebreaker will you facilita…" at bounding box center [662, 227] width 786 height 453
click at [666, 456] on button "Submit" at bounding box center [661, 468] width 68 height 29
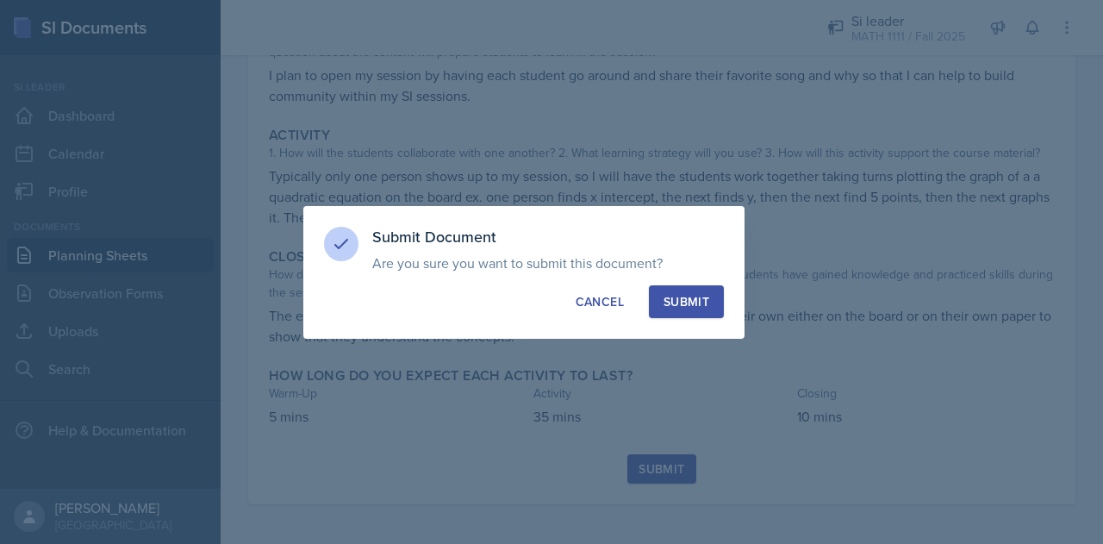
click at [674, 298] on div "Submit" at bounding box center [686, 301] width 46 height 17
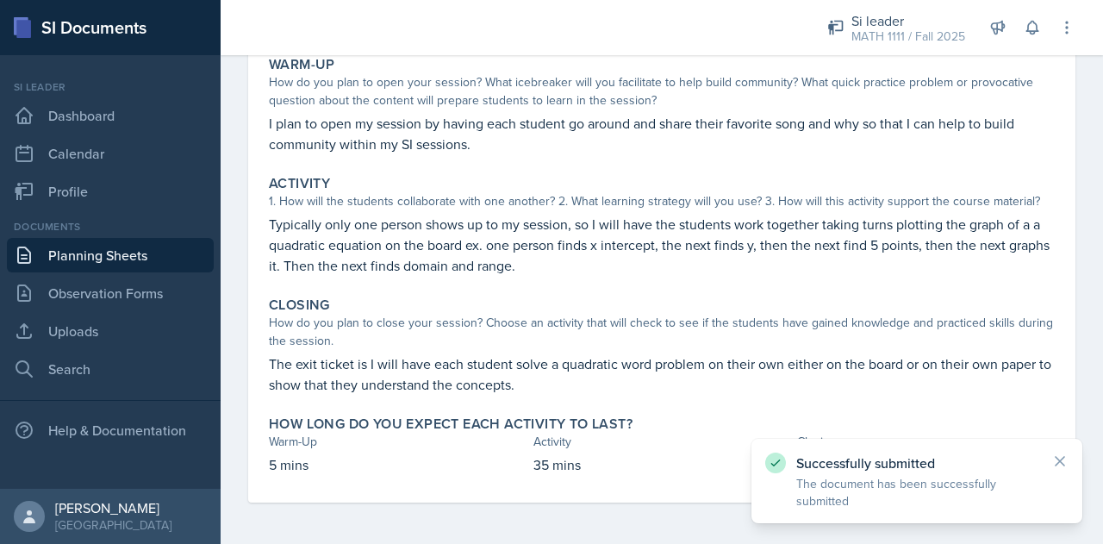
scroll to position [168, 0]
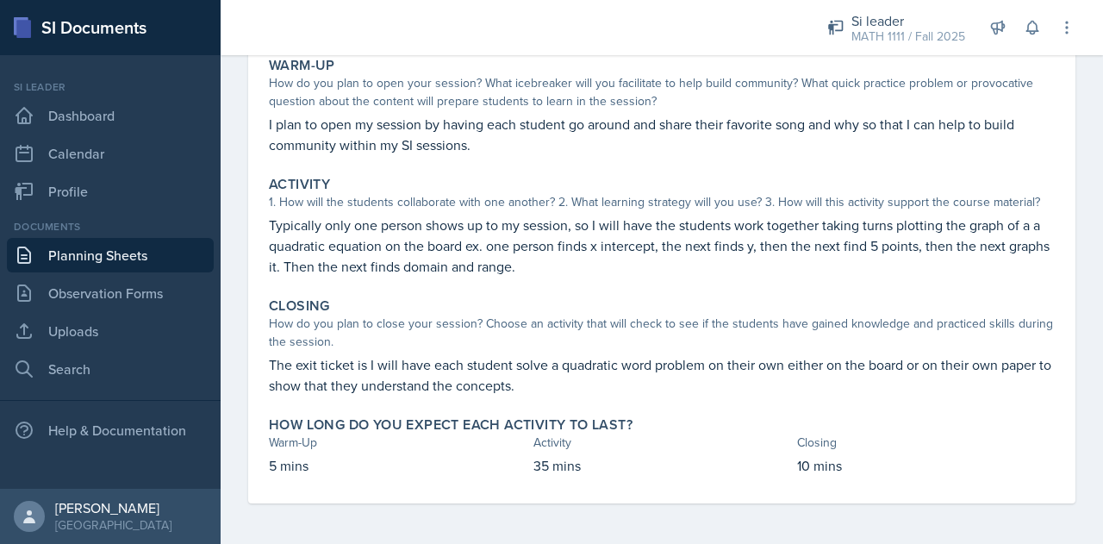
click at [154, 240] on link "Planning Sheets" at bounding box center [110, 255] width 207 height 34
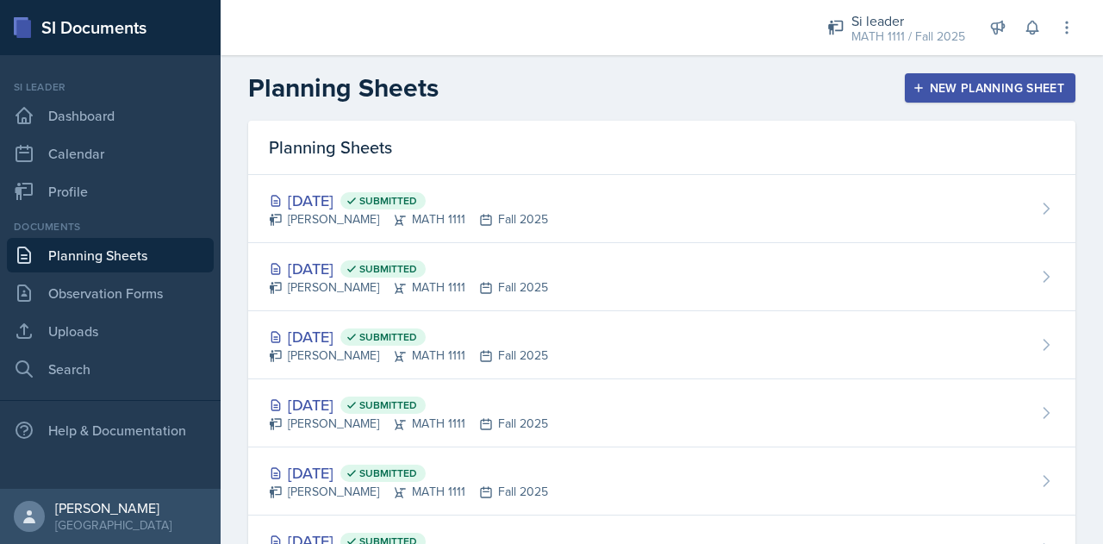
click at [1005, 90] on div "New Planning Sheet" at bounding box center [990, 88] width 148 height 14
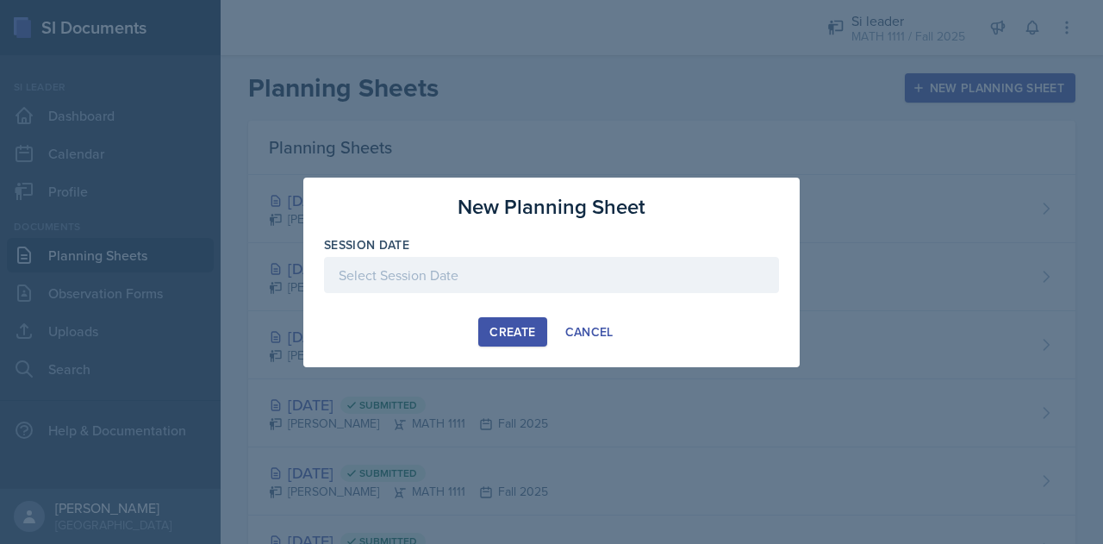
click at [519, 328] on div "Create" at bounding box center [512, 332] width 46 height 14
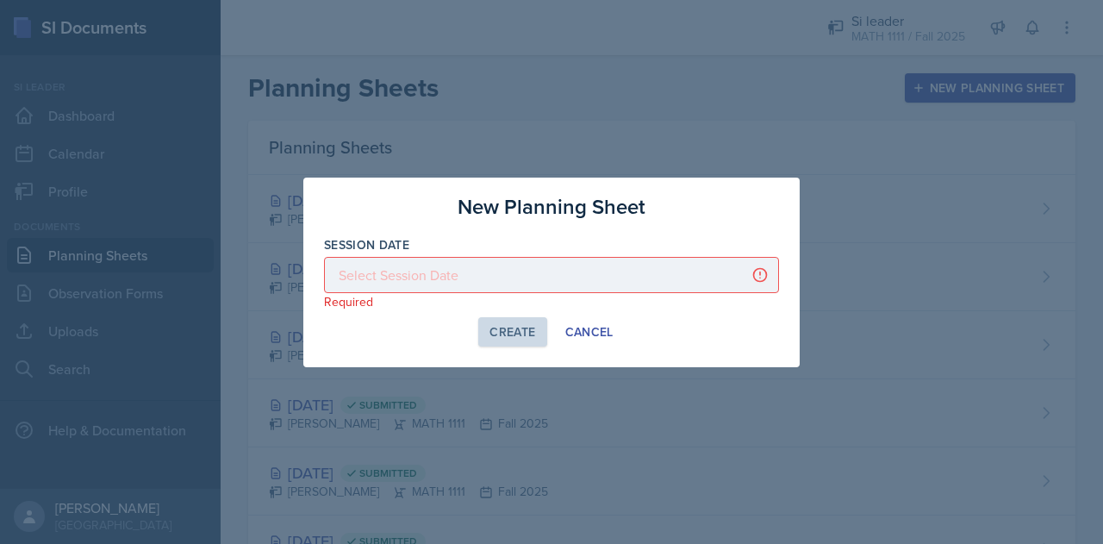
click at [550, 288] on div at bounding box center [551, 275] width 455 height 36
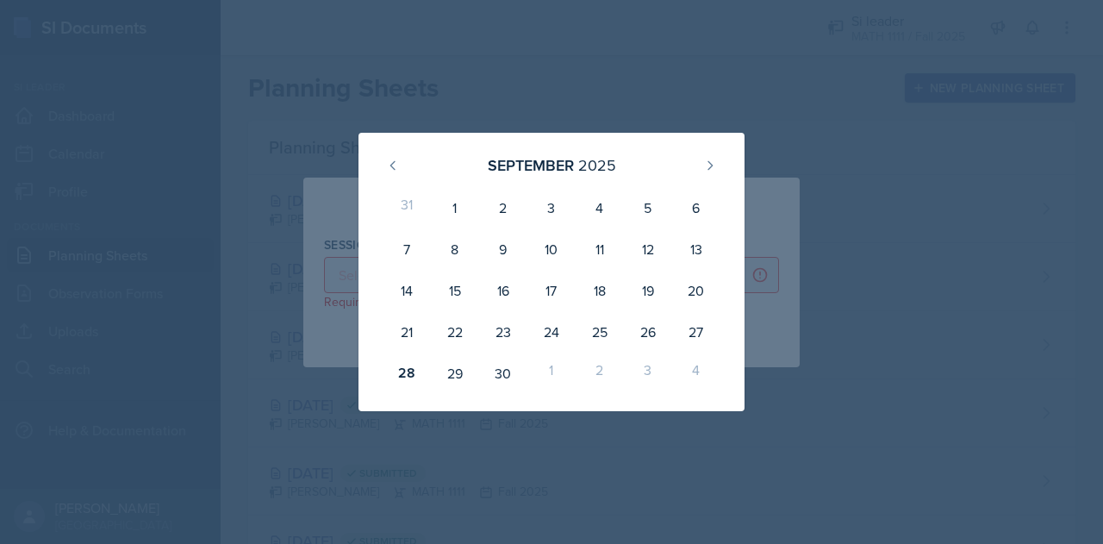
click at [599, 370] on div "2" at bounding box center [600, 372] width 48 height 41
click at [705, 170] on icon at bounding box center [710, 166] width 14 height 14
click at [594, 202] on div "2" at bounding box center [600, 207] width 48 height 41
type input "[DATE]"
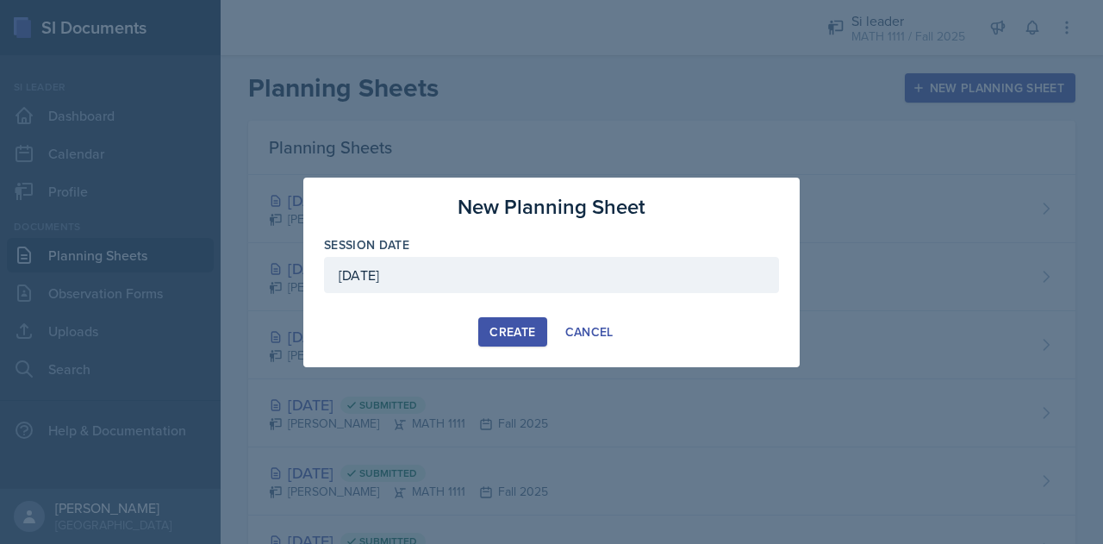
click at [524, 331] on div "Create" at bounding box center [512, 332] width 46 height 14
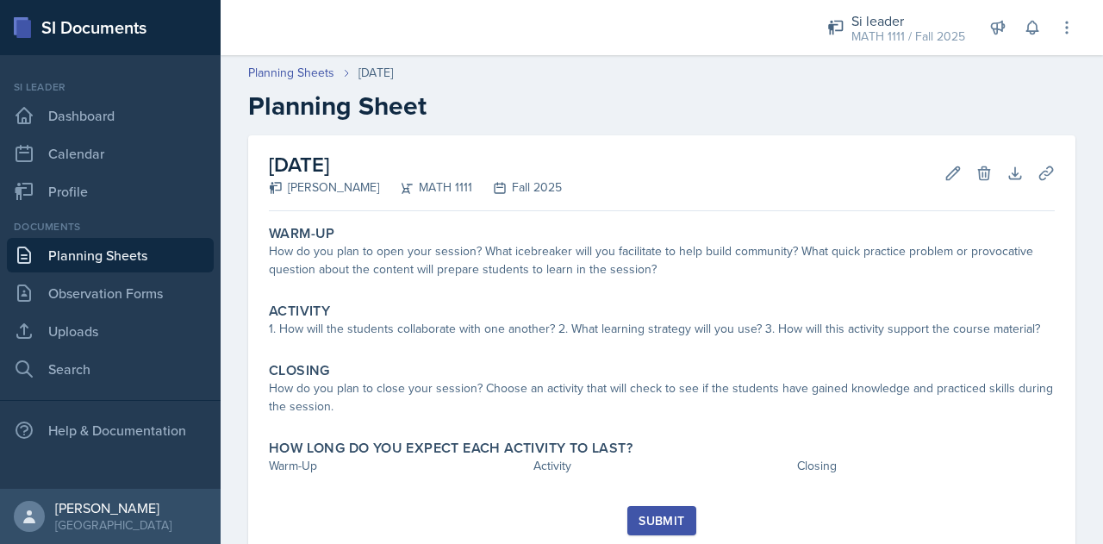
click at [524, 331] on div "1. How will the students collaborate with one another? 2. What learning strateg…" at bounding box center [662, 329] width 786 height 18
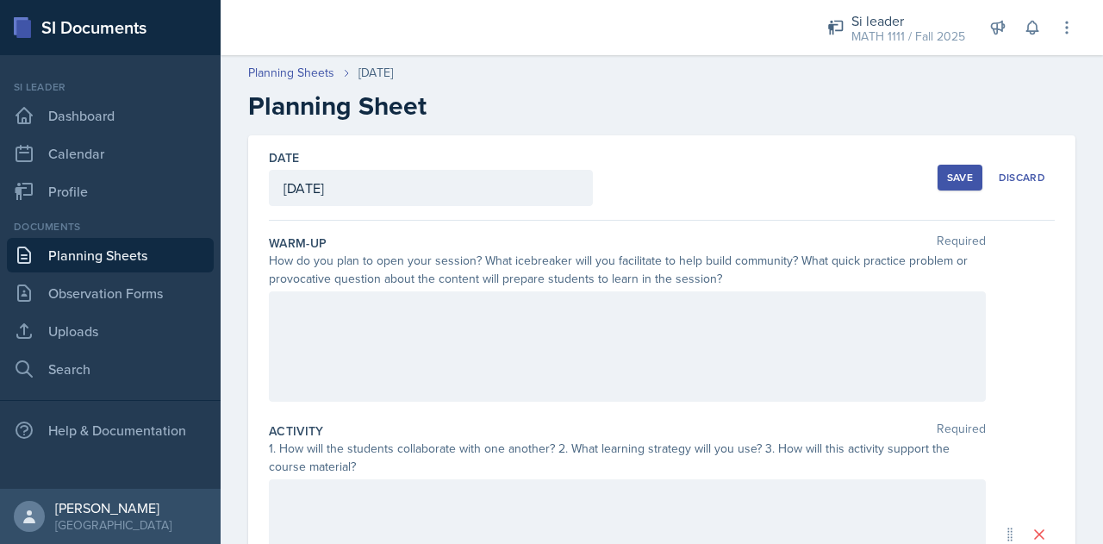
click at [457, 277] on div "How do you plan to open your session? What icebreaker will you facilitate to he…" at bounding box center [627, 270] width 717 height 36
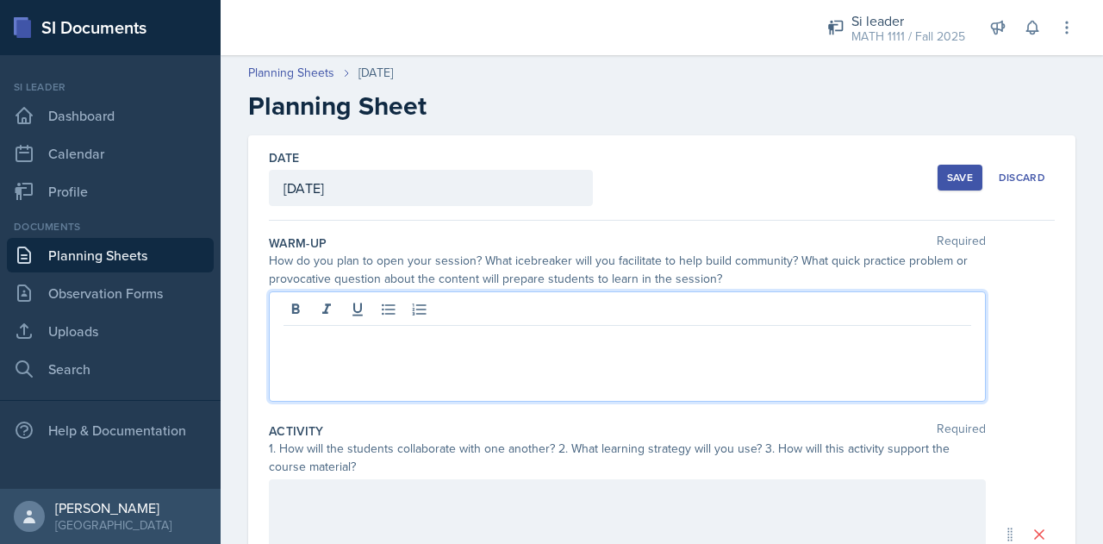
click at [457, 300] on div at bounding box center [627, 346] width 717 height 110
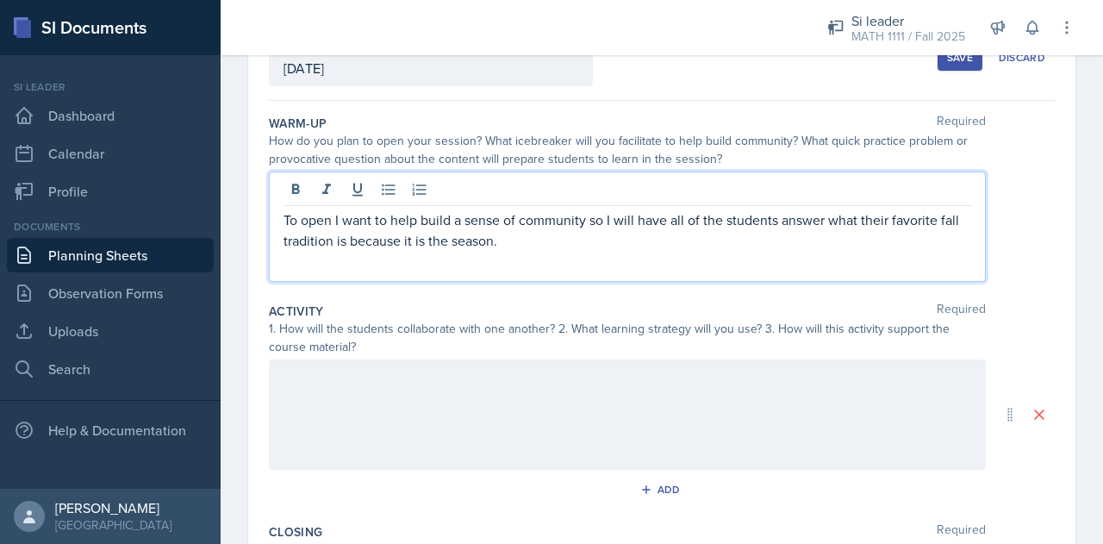
click at [632, 394] on div at bounding box center [627, 414] width 717 height 110
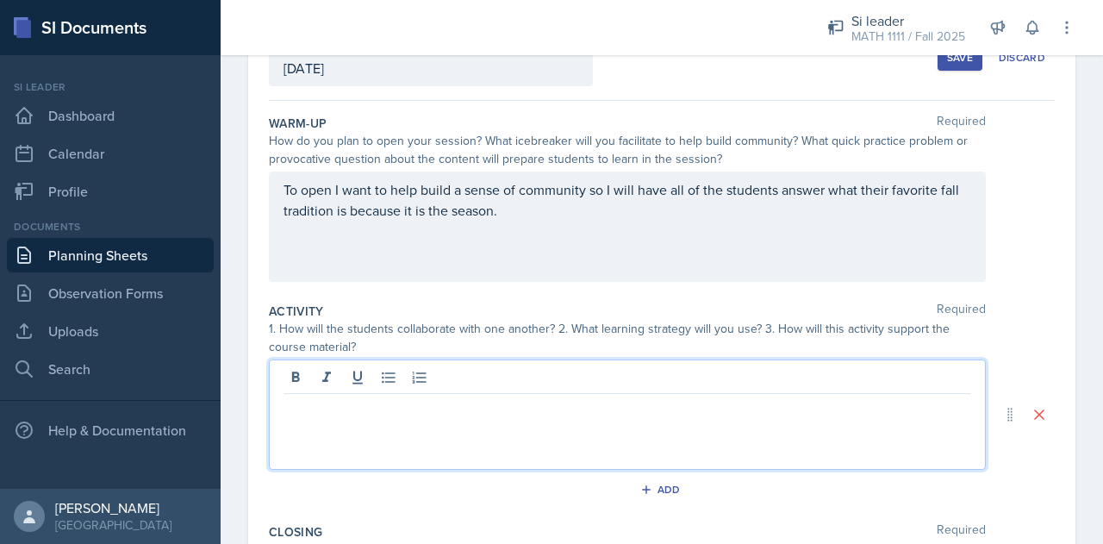
scroll to position [150, 0]
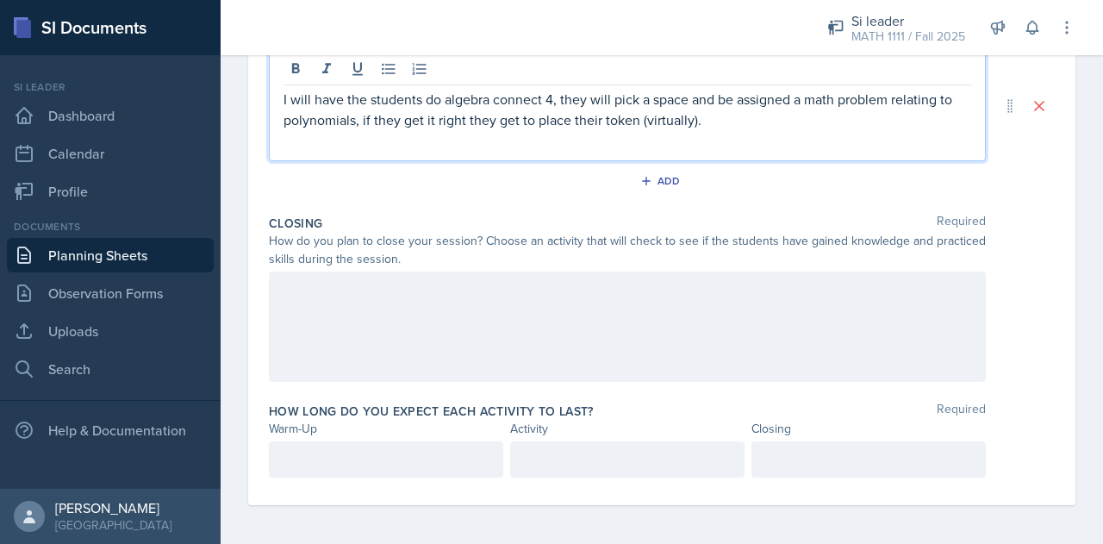
click at [372, 308] on div at bounding box center [627, 326] width 717 height 110
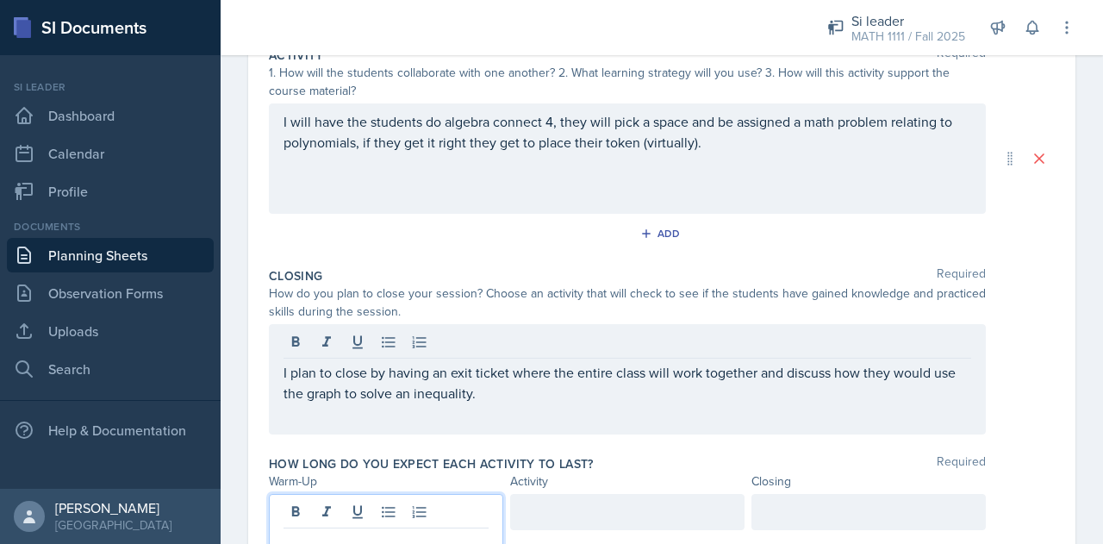
scroll to position [406, 0]
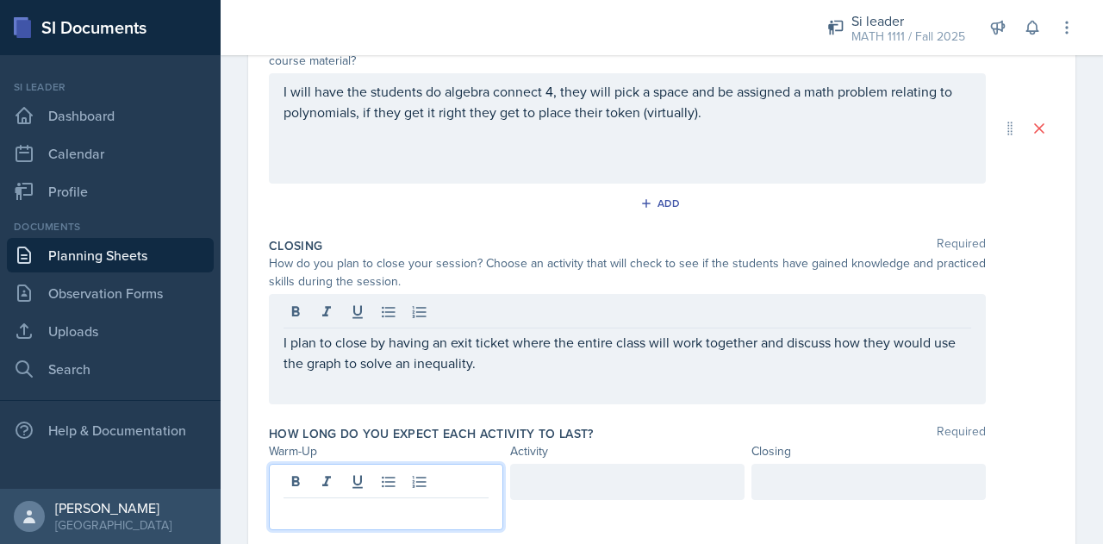
click at [325, 509] on p at bounding box center [385, 511] width 205 height 21
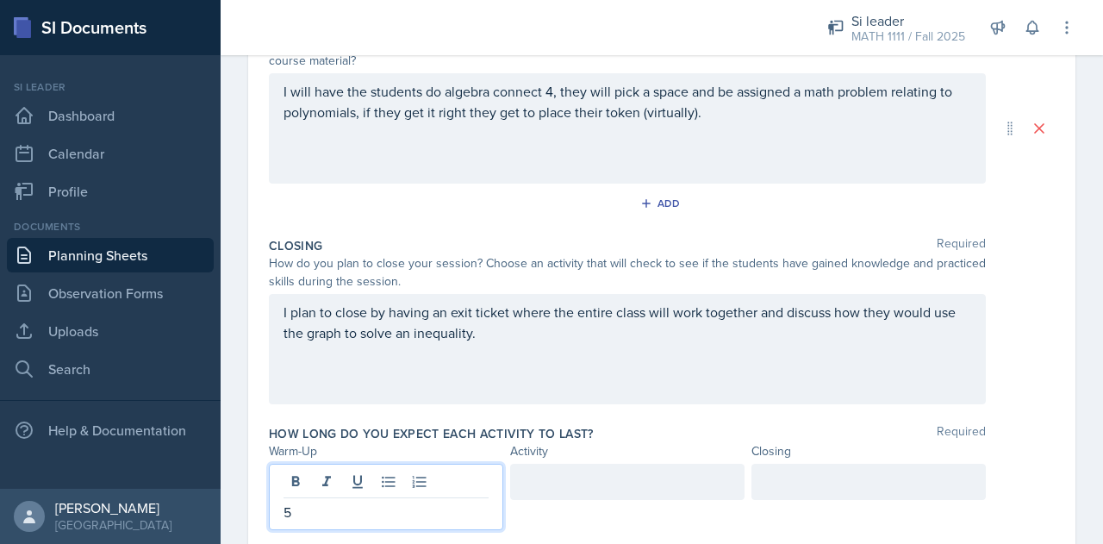
click at [844, 476] on div at bounding box center [868, 482] width 234 height 36
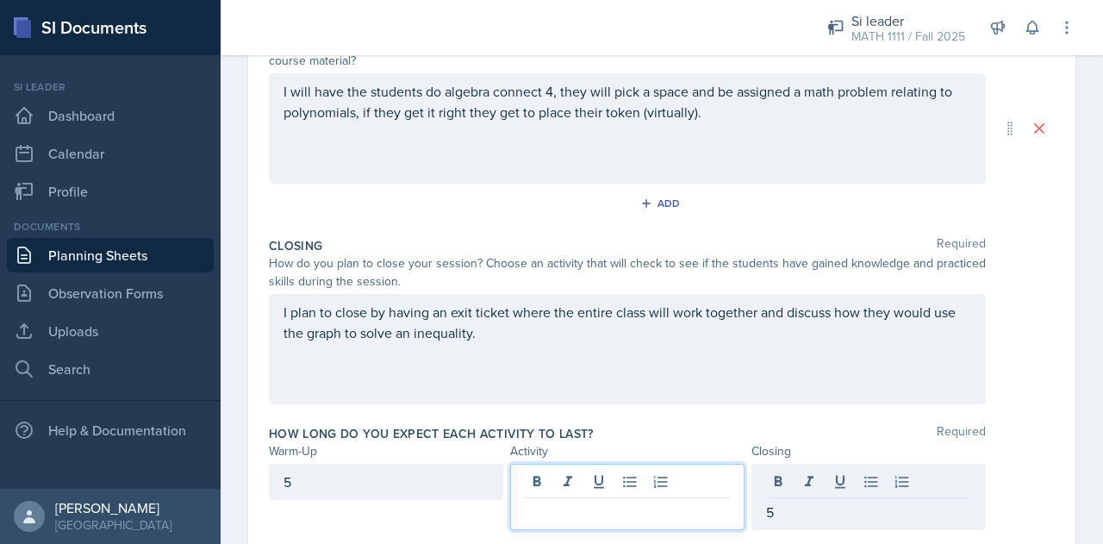
click at [648, 483] on div at bounding box center [627, 497] width 234 height 66
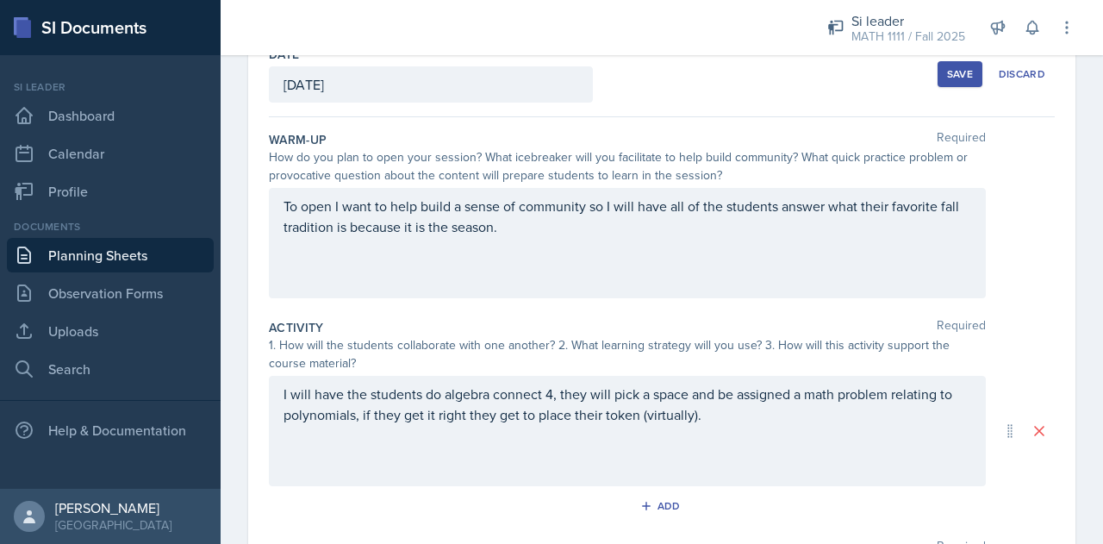
scroll to position [0, 0]
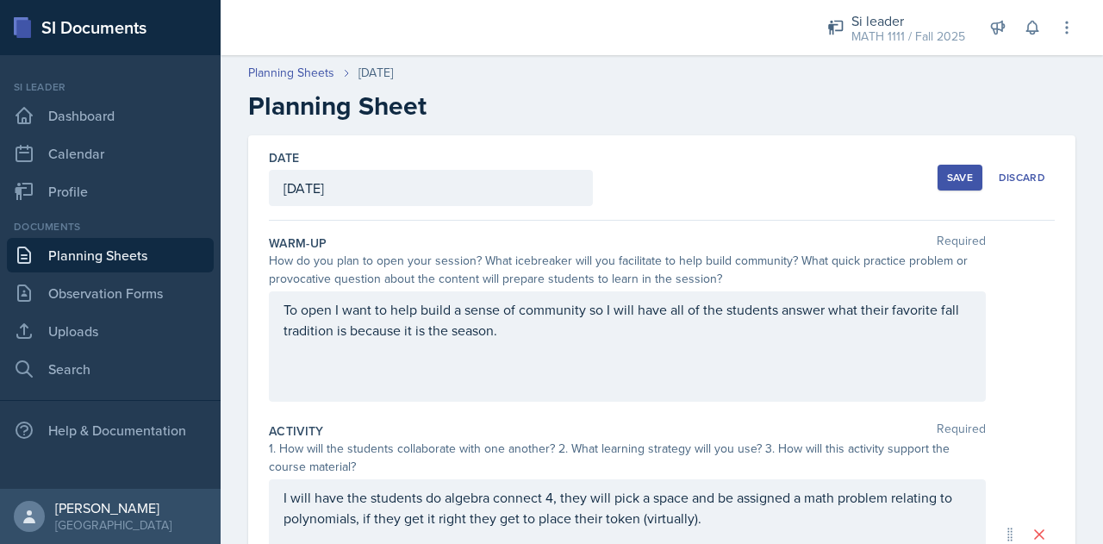
click at [949, 171] on div "Save" at bounding box center [960, 178] width 26 height 14
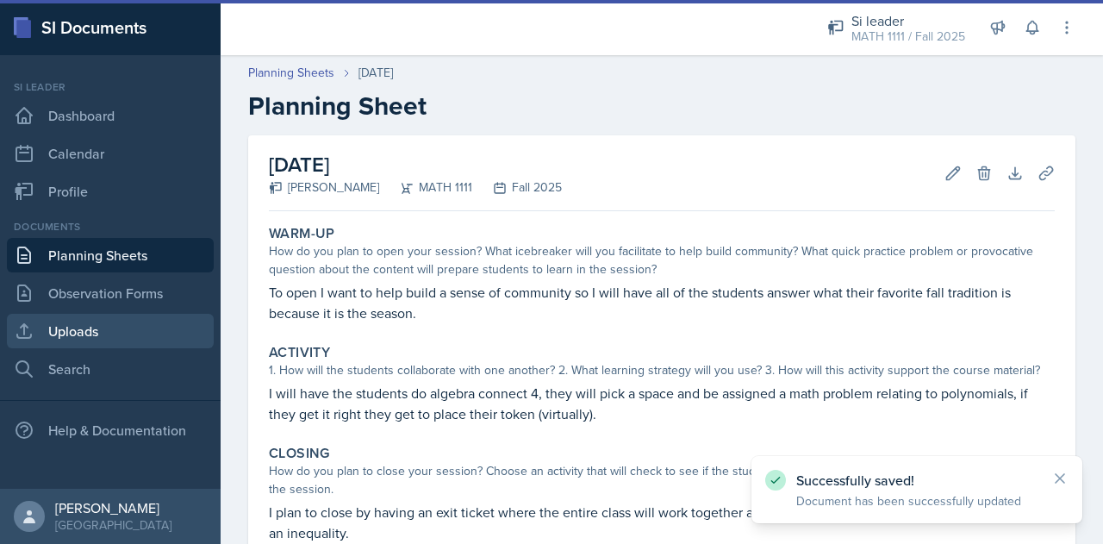
click at [72, 333] on link "Uploads" at bounding box center [110, 331] width 207 height 34
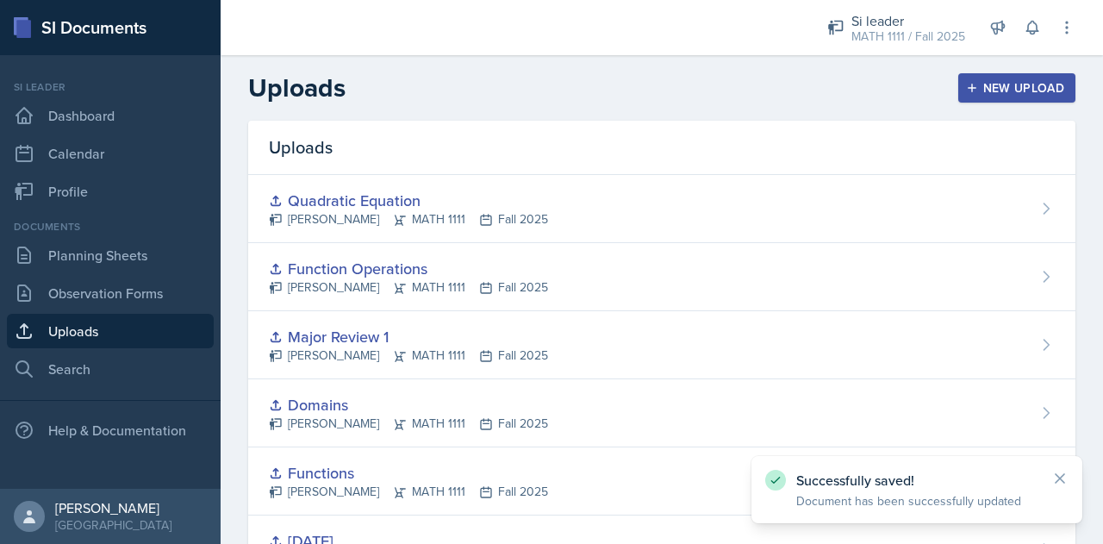
click at [972, 95] on div "New Upload" at bounding box center [1017, 88] width 96 height 14
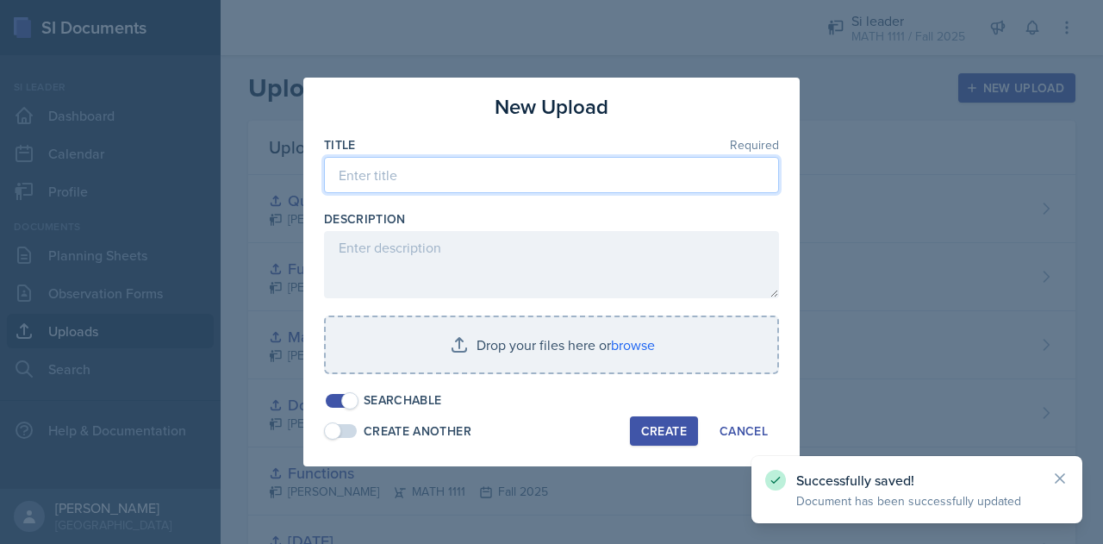
click at [536, 177] on input at bounding box center [551, 175] width 455 height 36
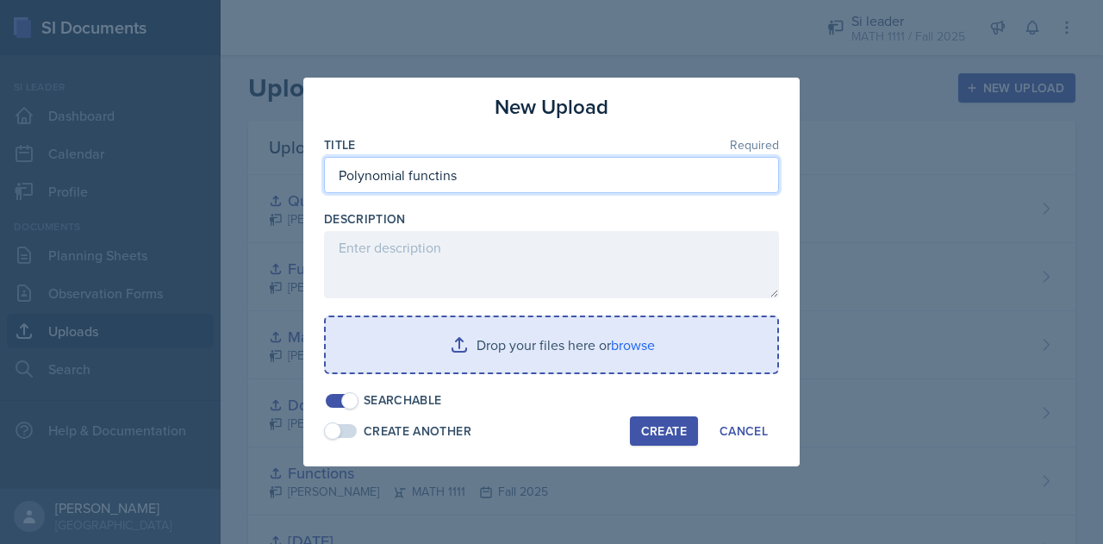
type input "Polynomial functins"
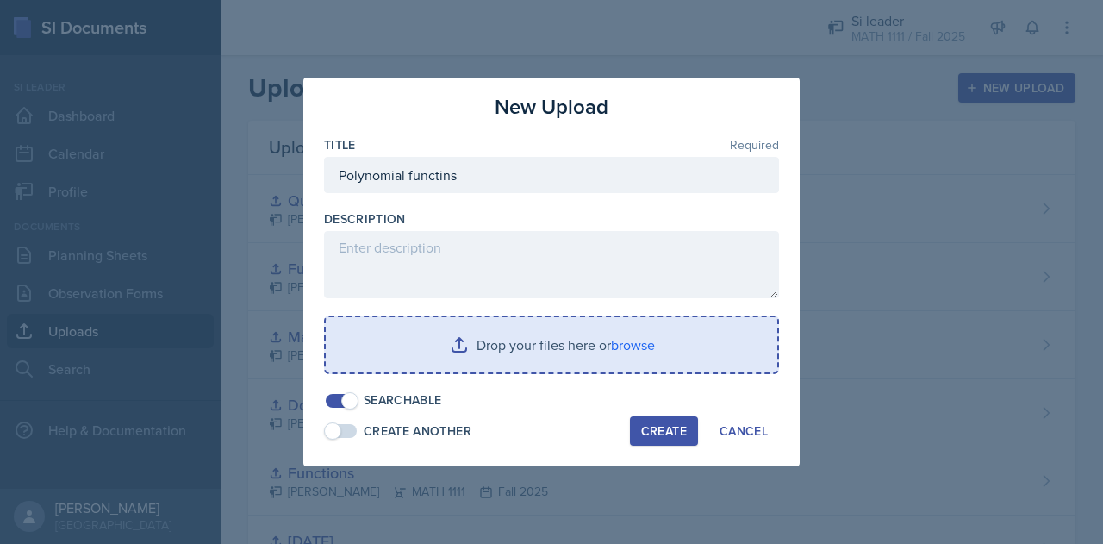
click at [478, 382] on div at bounding box center [551, 382] width 455 height 17
click at [463, 364] on input "file" at bounding box center [551, 344] width 451 height 55
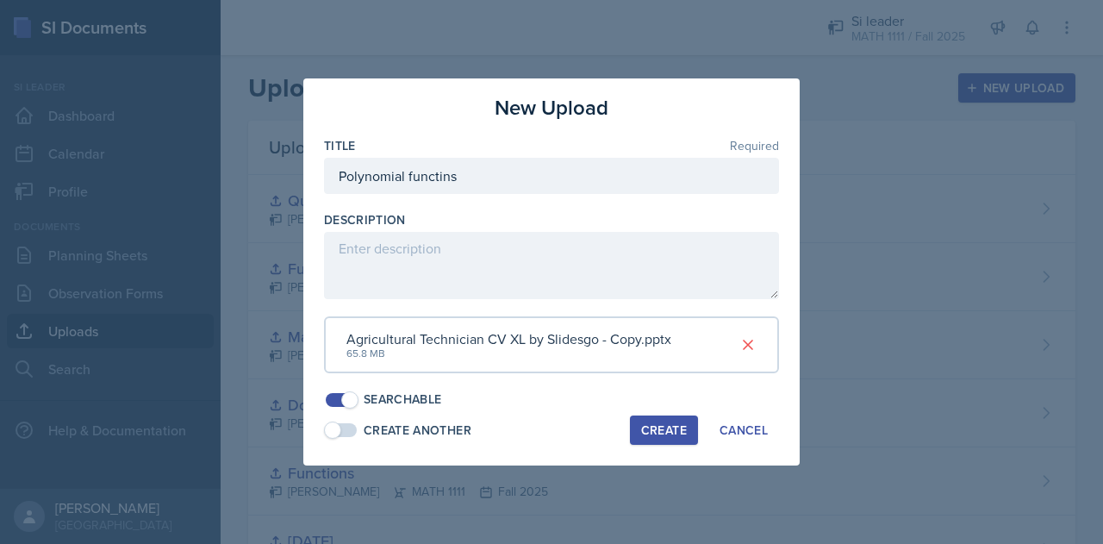
click at [654, 439] on button "Create" at bounding box center [664, 429] width 68 height 29
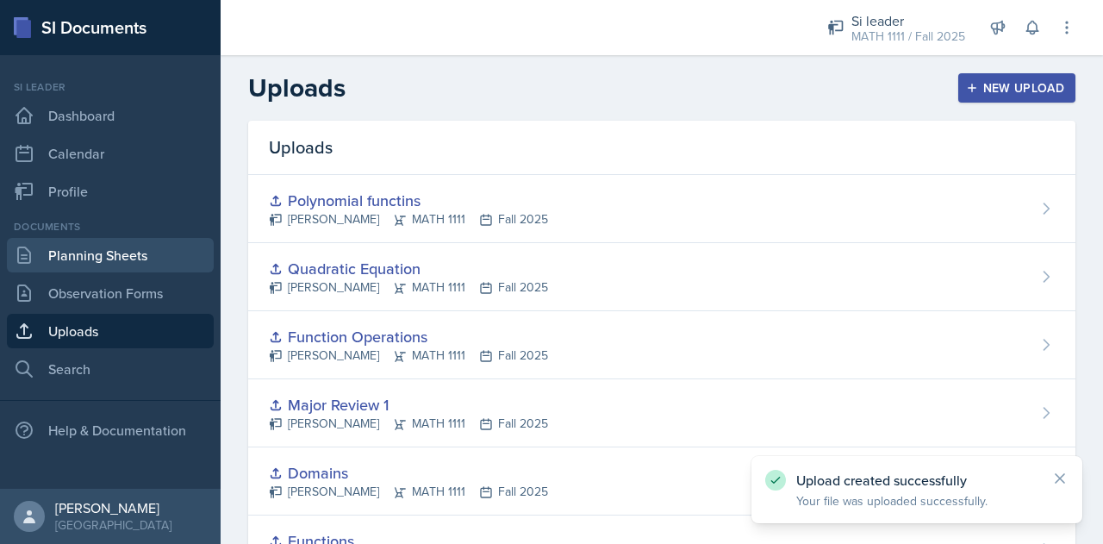
click at [117, 259] on link "Planning Sheets" at bounding box center [110, 255] width 207 height 34
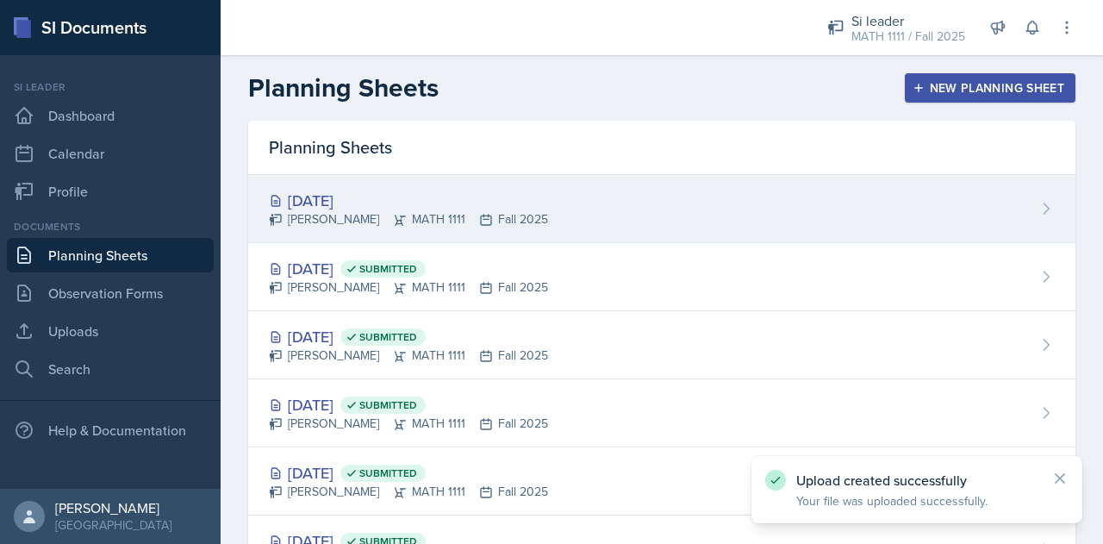
click at [725, 200] on div "[DATE] [PERSON_NAME] MATH 1111 Fall 2025" at bounding box center [661, 209] width 827 height 68
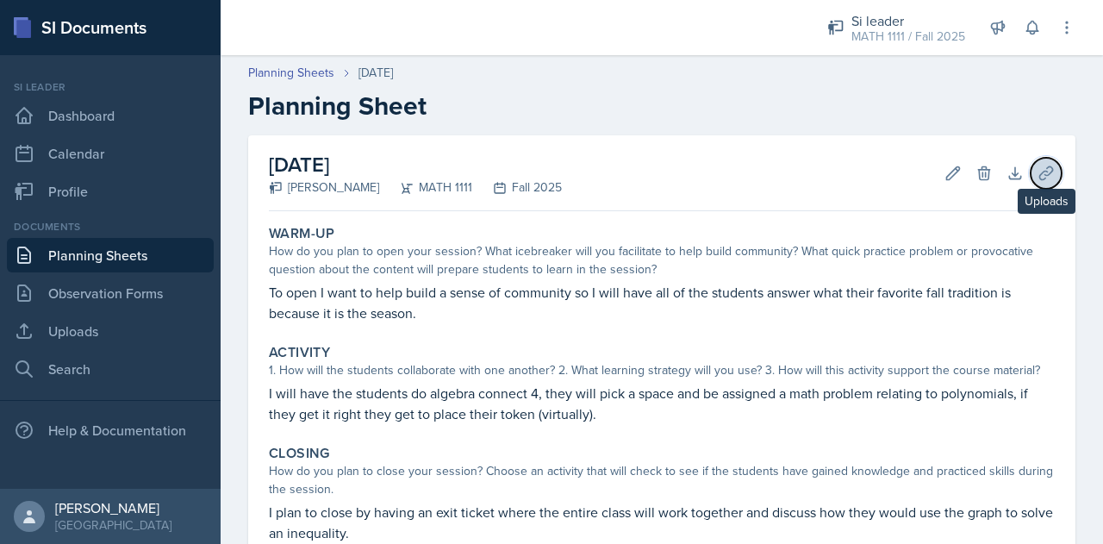
click at [1039, 171] on icon at bounding box center [1045, 172] width 13 height 13
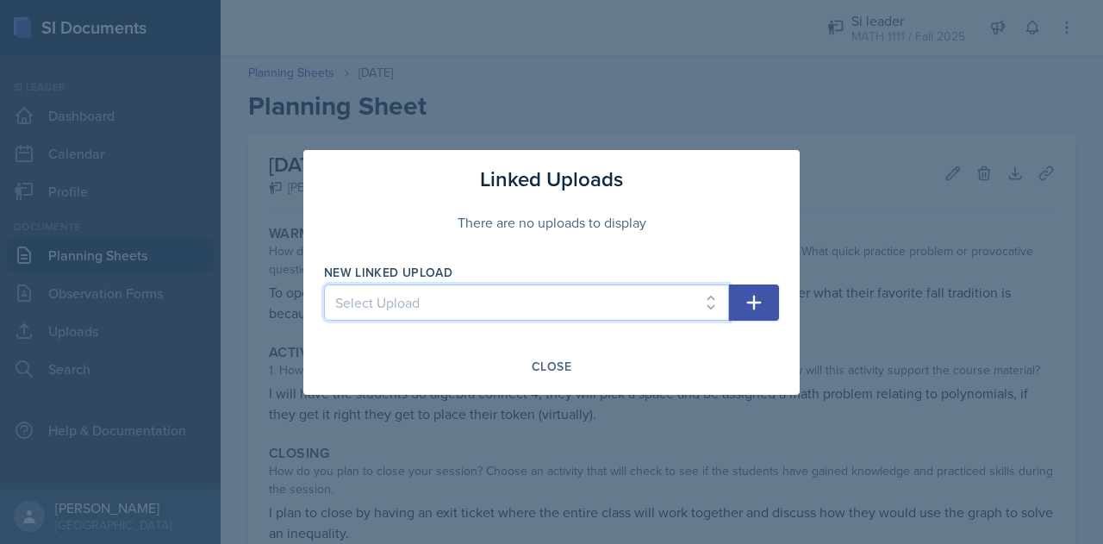
click at [605, 305] on select "Select Upload Inequalitites Slope WKST Slope Linear Equations [DATE] Functions …" at bounding box center [526, 302] width 405 height 36
click at [436, 311] on select "Select Upload Inequalitites Slope WKST Slope Linear Equations [DATE] Functions …" at bounding box center [526, 302] width 405 height 36
click at [324, 284] on select "Select Upload Inequalitites Slope WKST Slope Linear Equations [DATE] Functions …" at bounding box center [526, 302] width 405 height 36
click at [414, 300] on select "Select Upload Inequalitites Slope WKST Slope Linear Equations [DATE] Functions …" at bounding box center [526, 302] width 405 height 36
select select "ed392814-b27f-4ac2-8670-35d063699830"
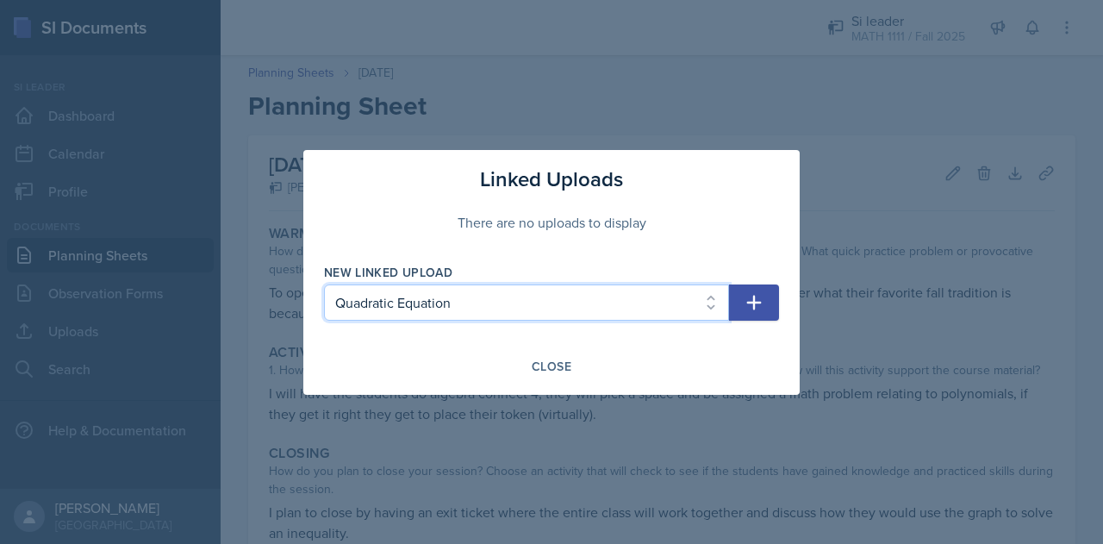
click at [324, 284] on select "Select Upload Inequalitites Slope WKST Slope Linear Equations [DATE] Functions …" at bounding box center [526, 302] width 405 height 36
click at [743, 308] on button "button" at bounding box center [754, 302] width 50 height 36
select select
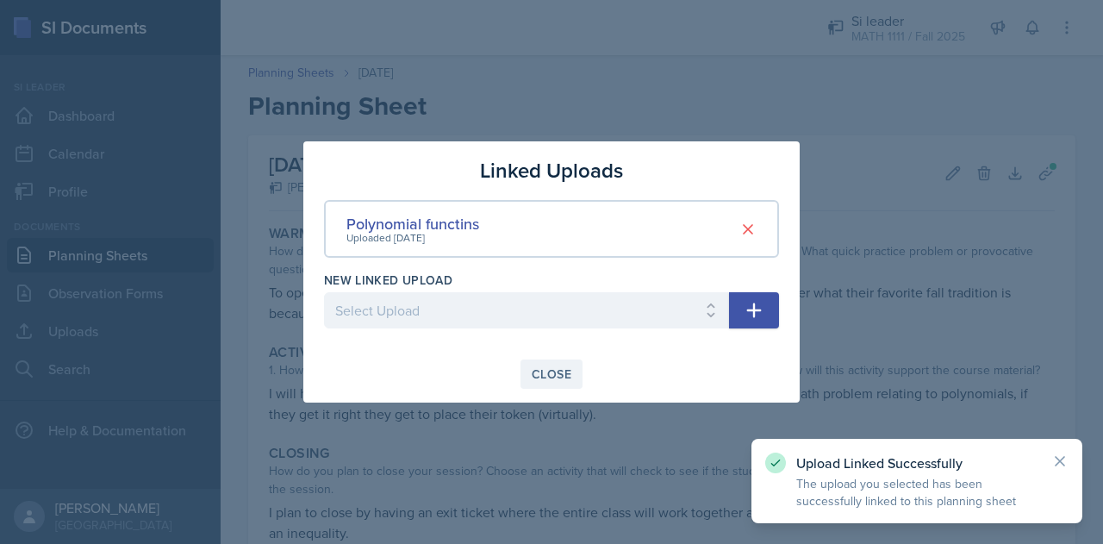
click at [557, 379] on div "Close" at bounding box center [552, 374] width 40 height 14
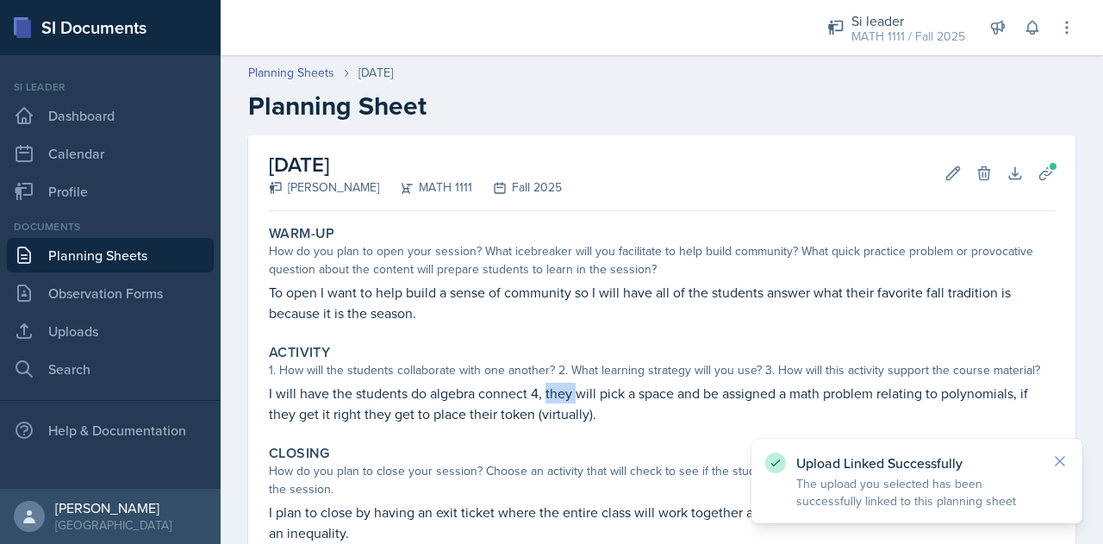
click at [557, 379] on div "Activity 1. How will the students collaborate with one another? 2. What learnin…" at bounding box center [662, 384] width 800 height 94
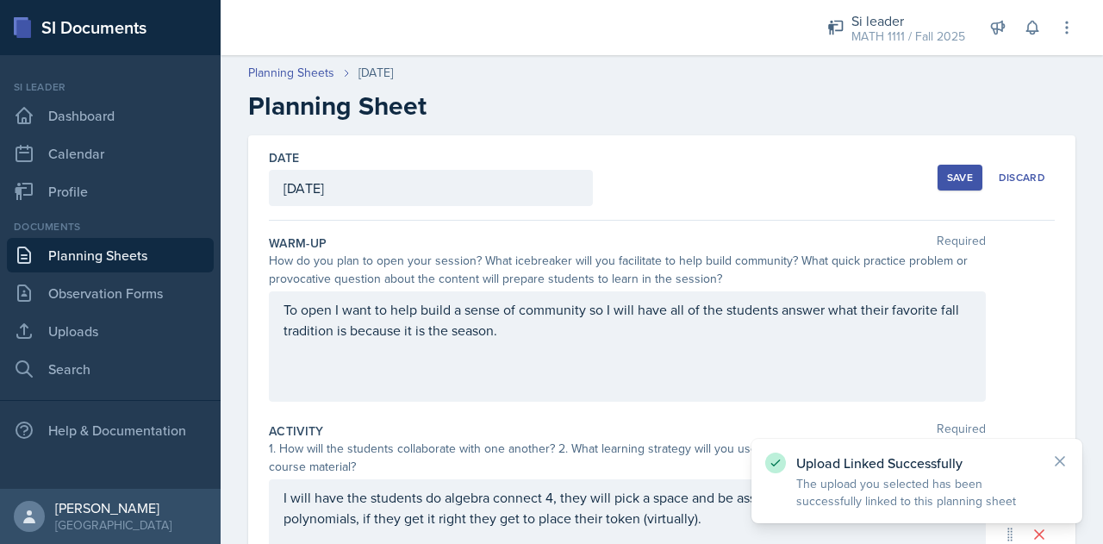
click at [945, 168] on button "Save" at bounding box center [959, 178] width 45 height 26
